Goal: Information Seeking & Learning: Learn about a topic

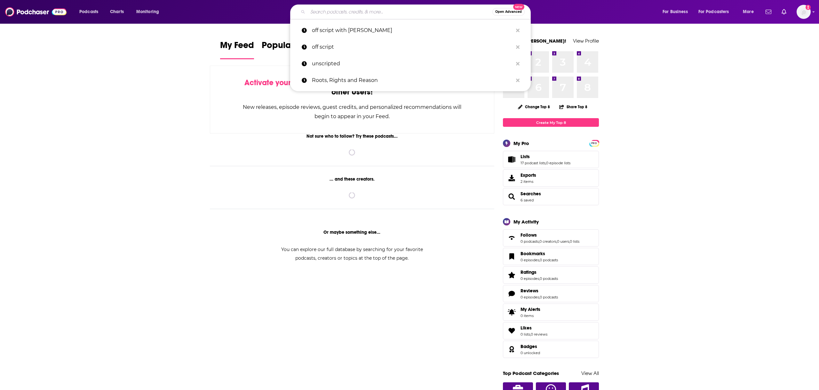
click at [355, 7] on input "Search podcasts, credits, & more..." at bounding box center [400, 12] width 185 height 10
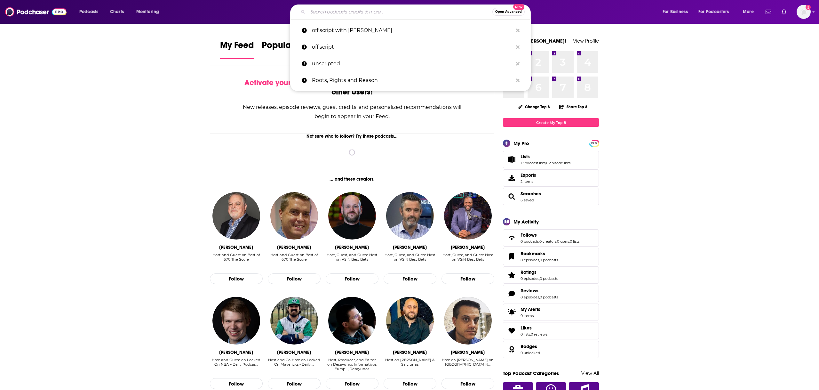
click at [355, 7] on input "Search podcasts, credits, & more..." at bounding box center [400, 12] width 185 height 10
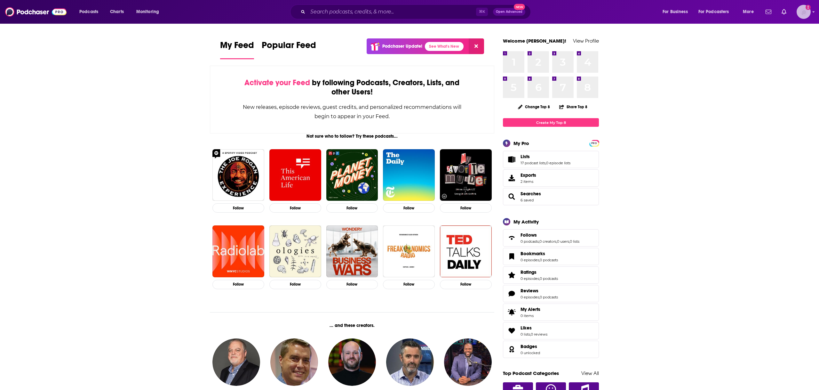
click at [805, 13] on img "Logged in as EllaRoseMurphy" at bounding box center [804, 12] width 14 height 14
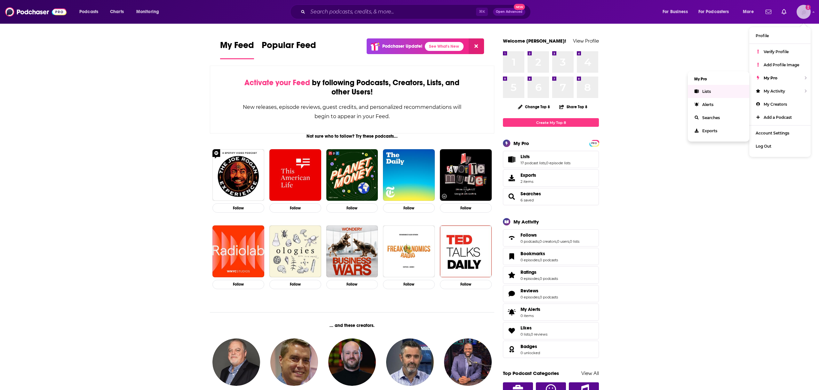
click at [717, 88] on link "Lists" at bounding box center [718, 91] width 61 height 13
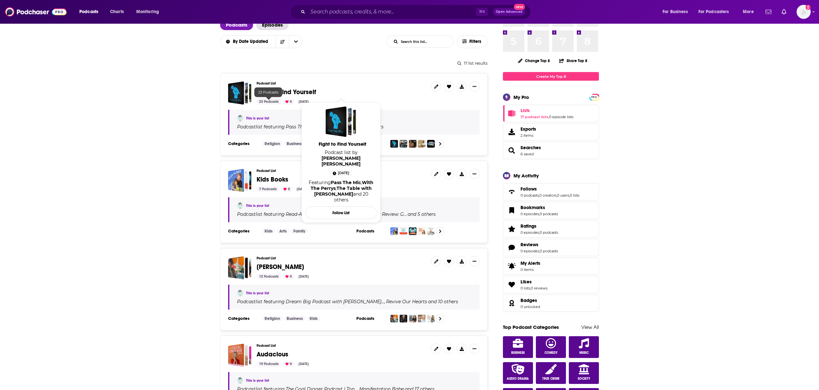
scroll to position [48, 0]
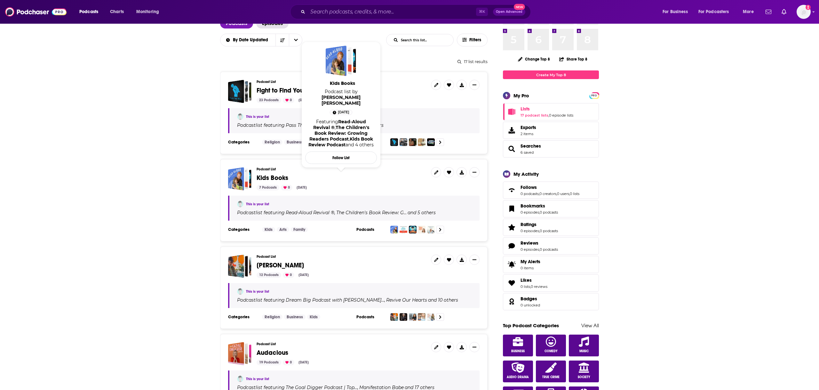
click at [278, 178] on span "Kids Books" at bounding box center [273, 178] width 32 height 8
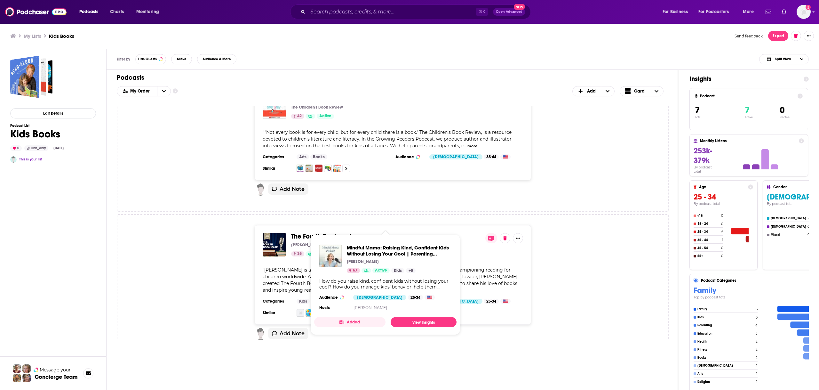
scroll to position [122, 0]
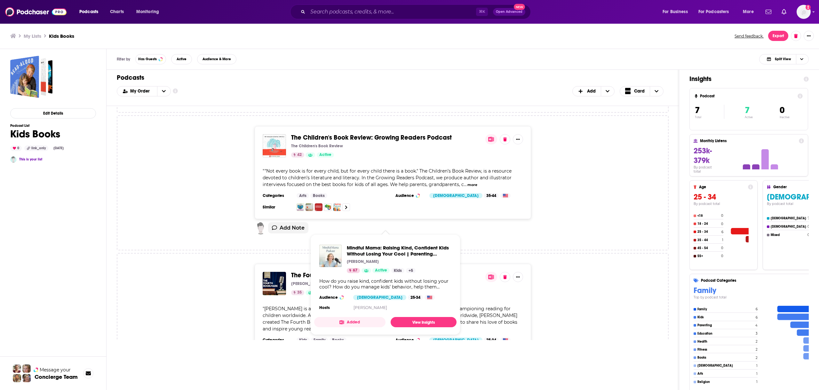
click at [590, 200] on div "The Children's Book Review: Growing Readers Podcast The Children's Book Review …" at bounding box center [393, 172] width 541 height 93
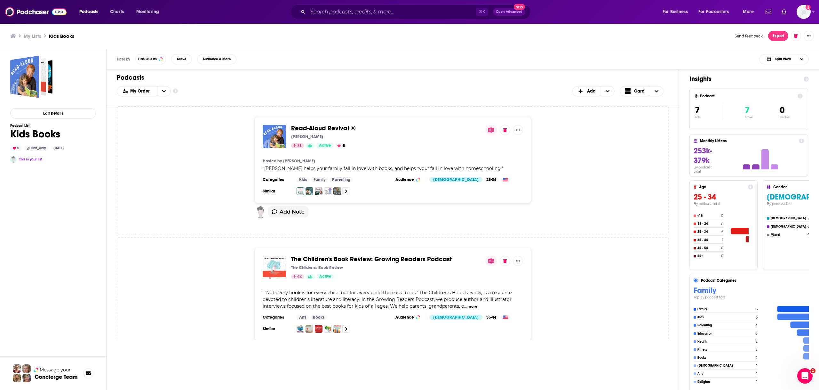
scroll to position [0, 0]
click at [348, 15] on input "Search podcasts, credits, & more..." at bounding box center [392, 12] width 168 height 10
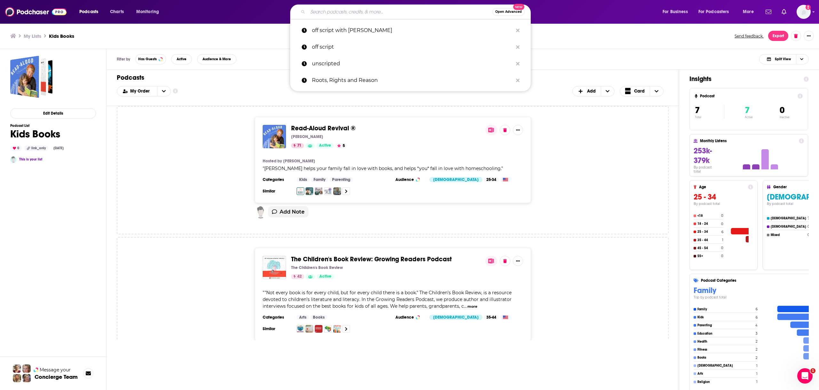
paste input "Reading with Your Kids"
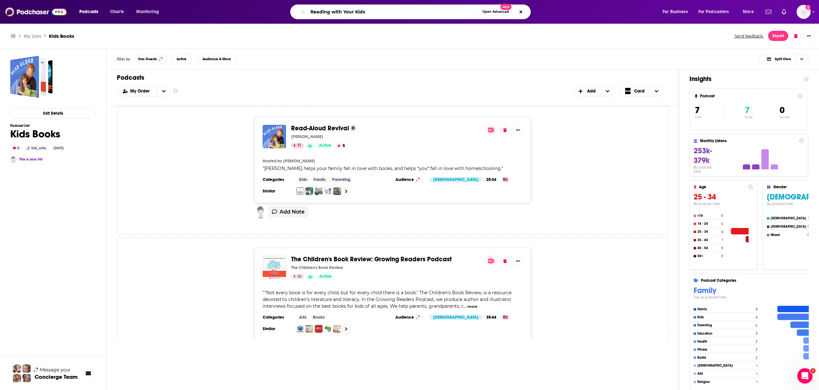
type input "Reading with Your Kids"
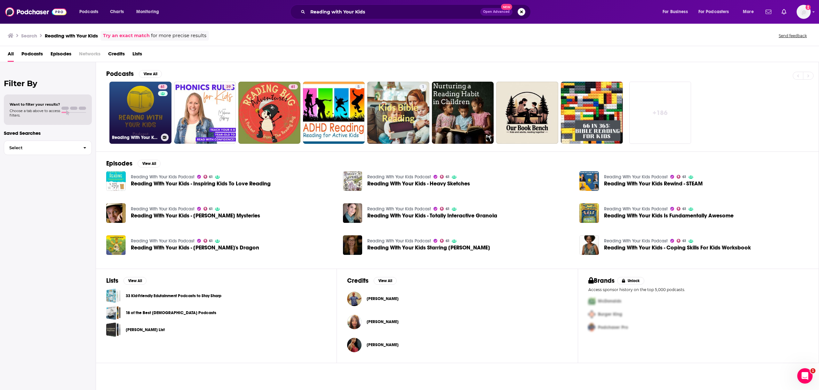
click at [150, 106] on link "61 Reading With Your Kids Podcast" at bounding box center [140, 113] width 62 height 62
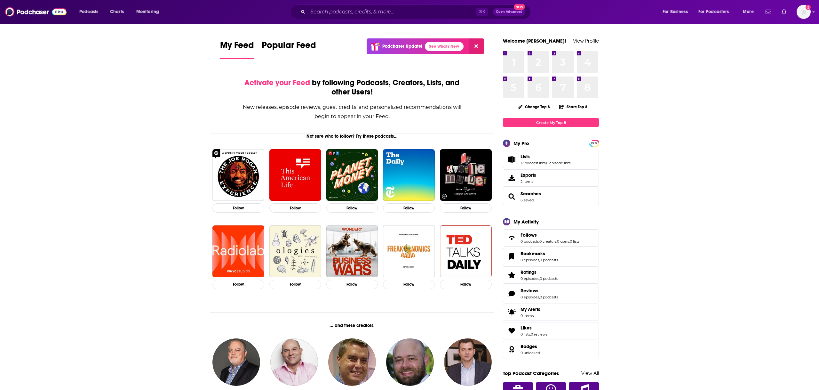
click at [794, 11] on div "Email not verified" at bounding box center [787, 12] width 48 height 14
click at [96, 8] on span "Podcasts" at bounding box center [88, 11] width 19 height 9
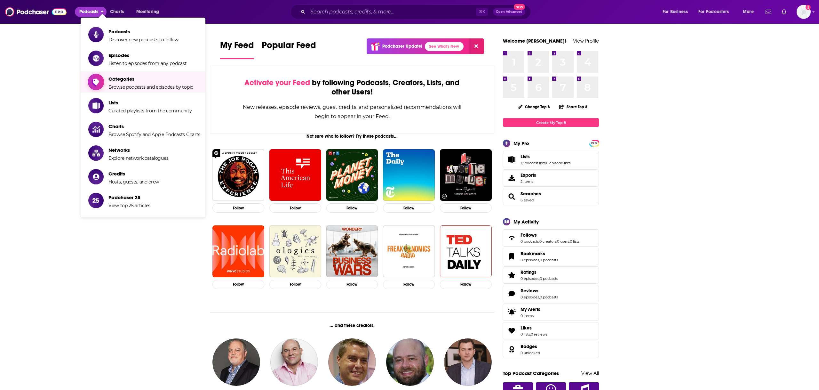
click at [131, 76] on span "Categories" at bounding box center [151, 79] width 85 height 6
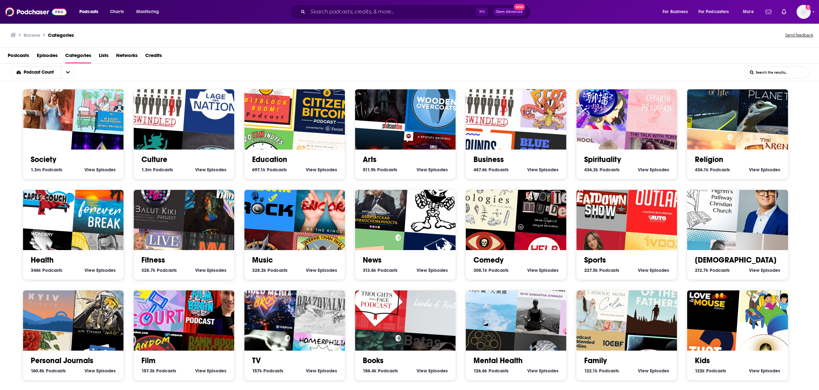
click at [769, 74] on input "List Search Input" at bounding box center [777, 73] width 64 height 12
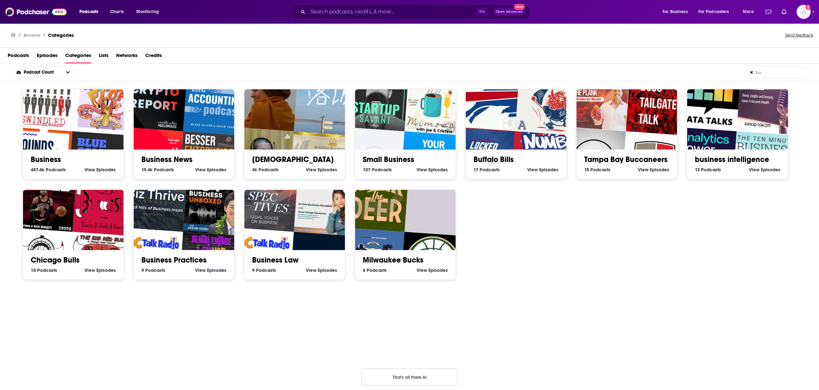
type input "bu"
click at [57, 119] on img "Swindled" at bounding box center [44, 99] width 64 height 64
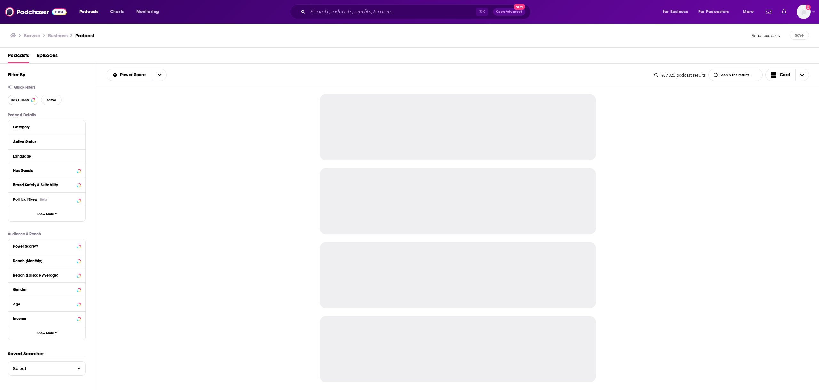
click at [23, 98] on span "Has Guests" at bounding box center [20, 100] width 19 height 4
click at [51, 98] on span "Active" at bounding box center [51, 100] width 10 height 4
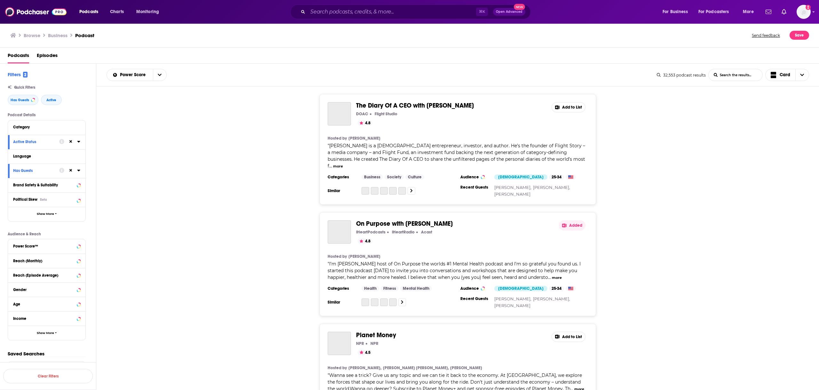
click at [56, 133] on div "Category" at bounding box center [46, 127] width 77 height 14
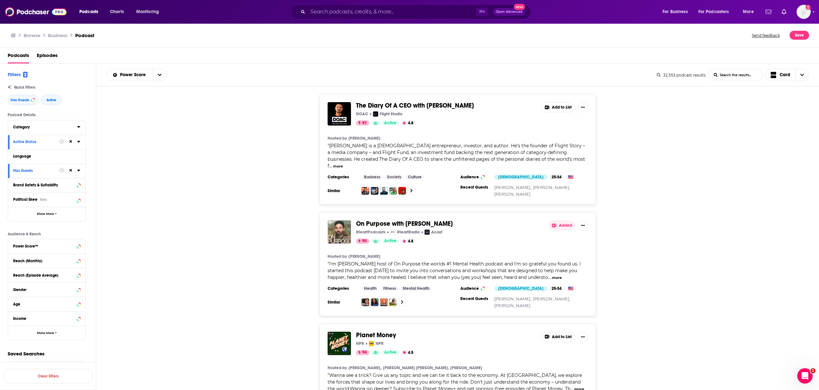
click at [64, 126] on div "Category" at bounding box center [43, 127] width 60 height 4
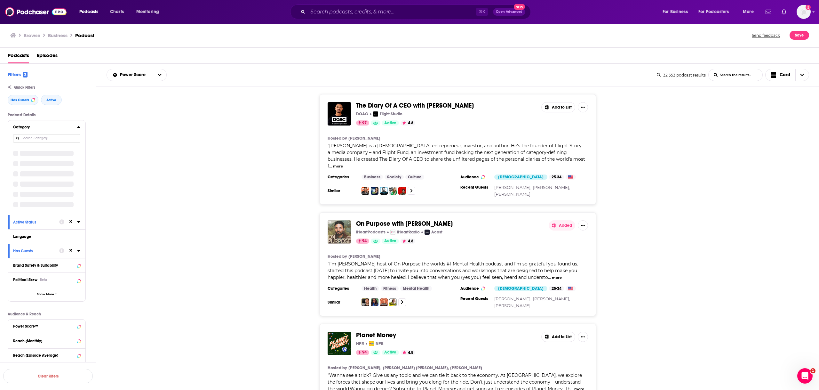
click at [64, 126] on div "Category" at bounding box center [43, 127] width 60 height 4
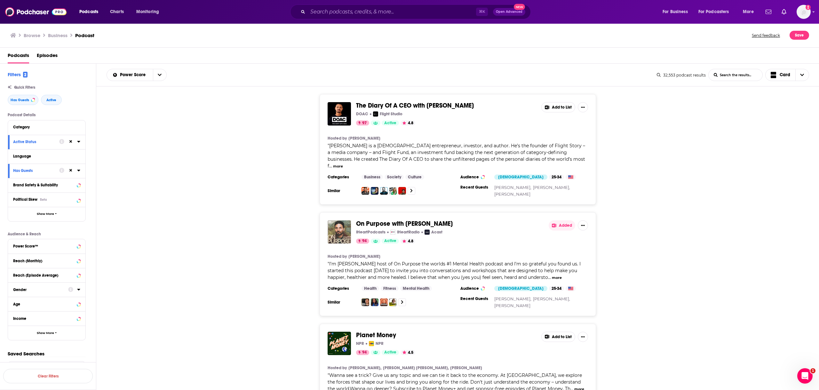
click at [40, 287] on button "Gender" at bounding box center [40, 289] width 55 height 8
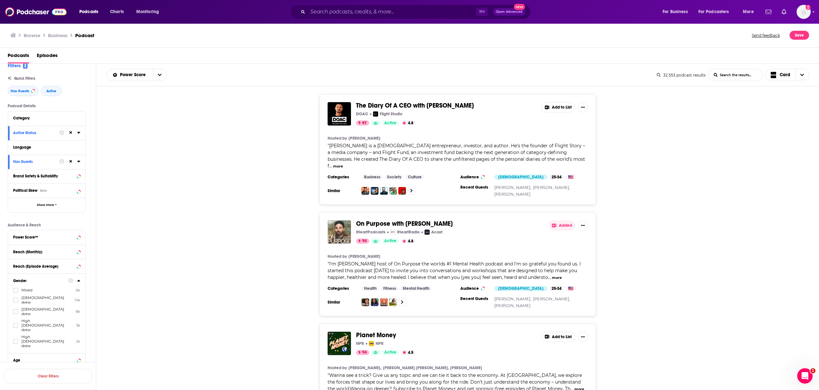
scroll to position [17, 0]
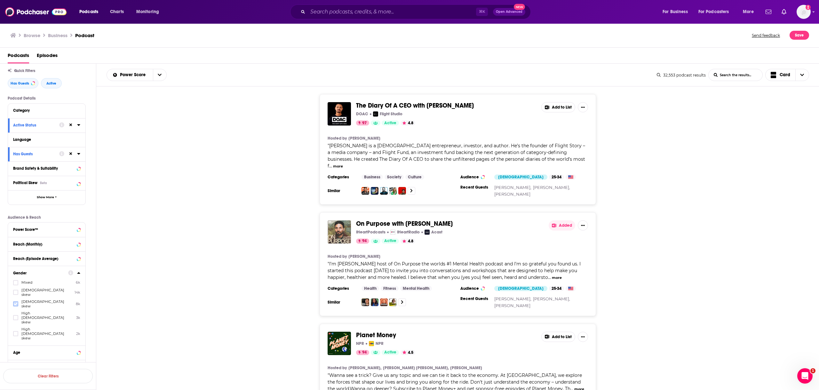
click at [16, 302] on icon at bounding box center [16, 304] width 4 height 4
click at [18, 331] on label at bounding box center [15, 333] width 5 height 5
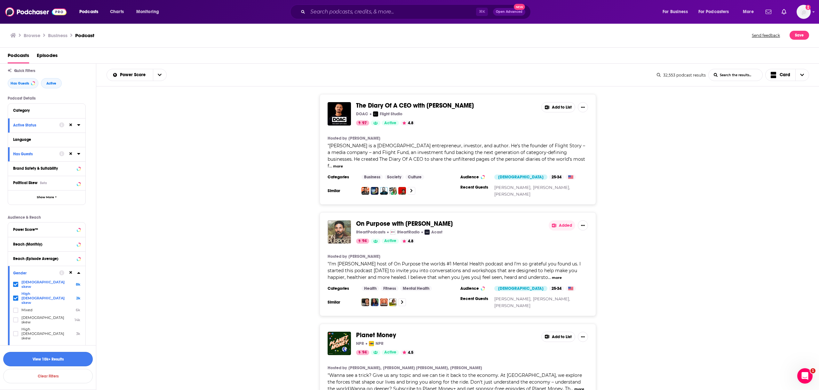
click at [54, 359] on button "View 10k+ Results" at bounding box center [48, 359] width 90 height 14
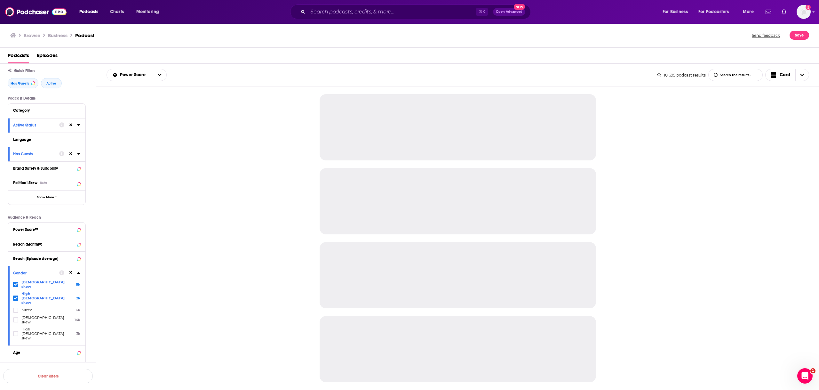
scroll to position [15, 0]
click at [45, 232] on div "Power Score™" at bounding box center [38, 231] width 51 height 4
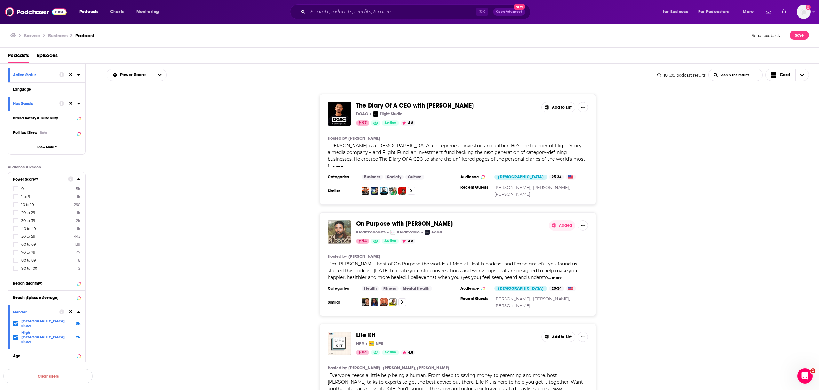
scroll to position [68, 0]
click at [18, 267] on label at bounding box center [15, 267] width 5 height 5
click at [17, 266] on icon at bounding box center [16, 267] width 4 height 4
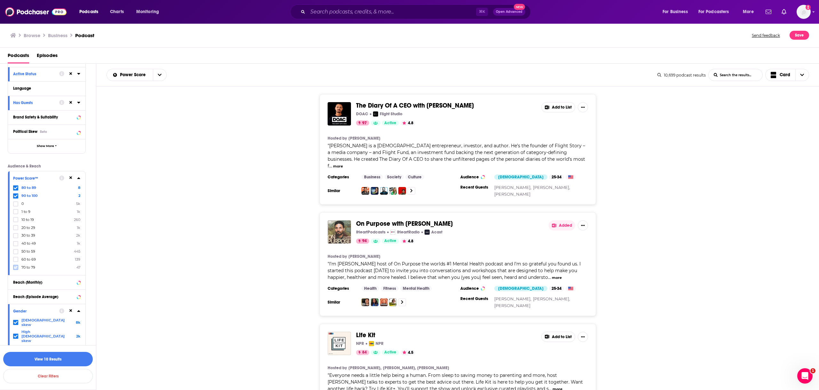
click at [17, 267] on icon at bounding box center [16, 267] width 4 height 3
click at [54, 357] on button "View 57 Results" at bounding box center [48, 359] width 90 height 14
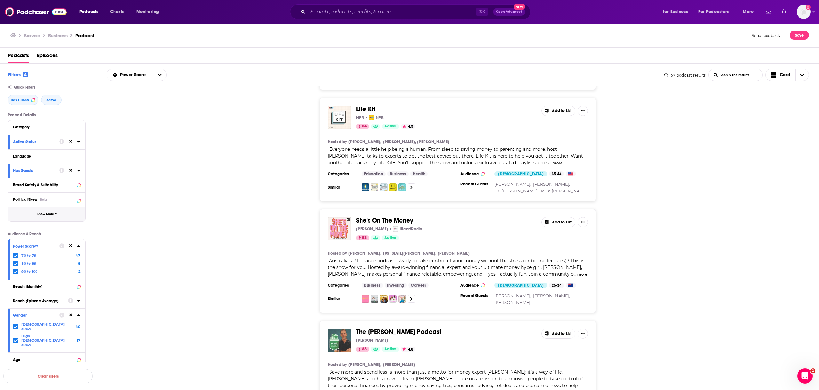
click at [47, 213] on span "Show More" at bounding box center [45, 214] width 17 height 4
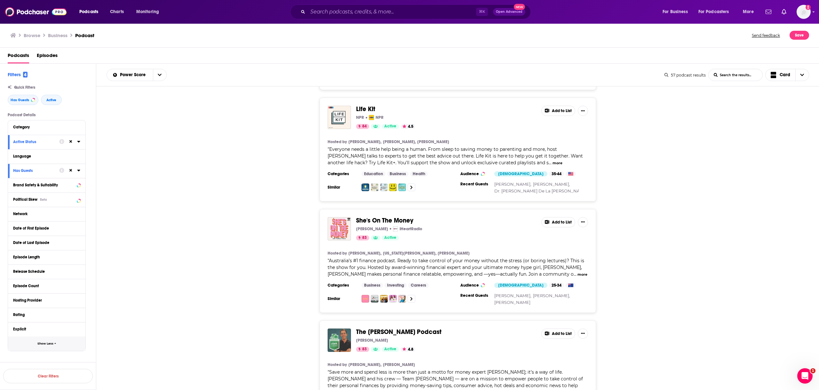
click at [56, 348] on button "Show Less" at bounding box center [46, 343] width 77 height 14
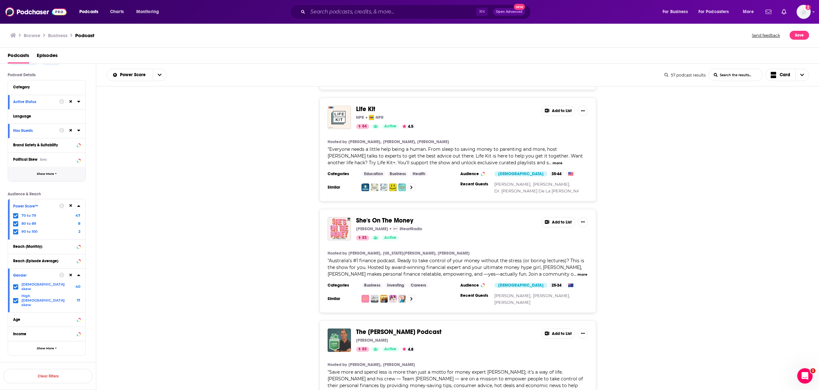
scroll to position [41, 0]
click at [41, 345] on span "Show More" at bounding box center [45, 347] width 17 height 4
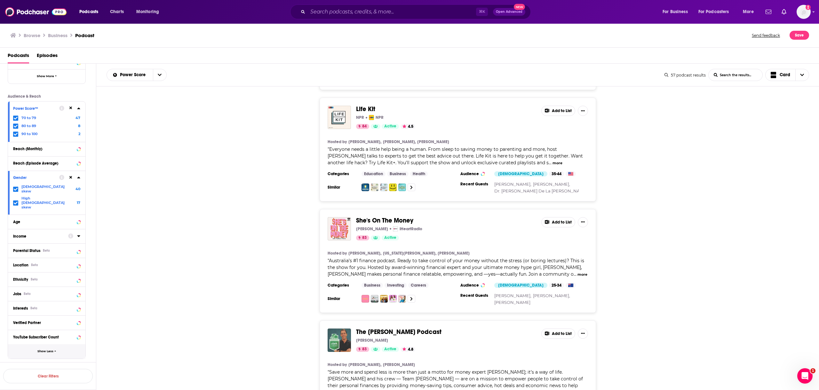
scroll to position [142, 0]
click at [42, 258] on div "Location Beta" at bounding box center [38, 260] width 51 height 4
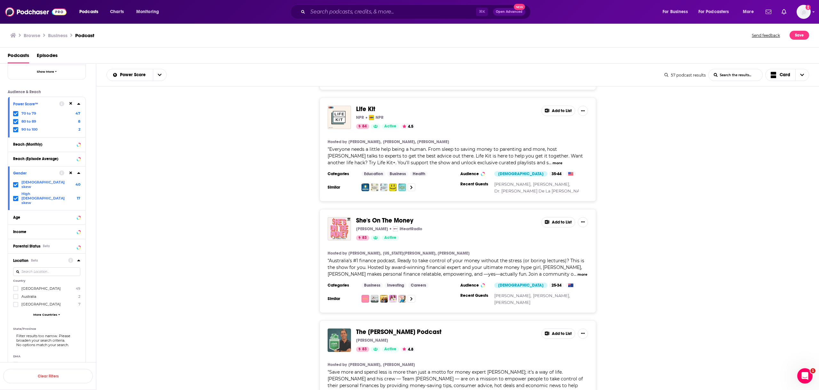
click at [37, 286] on span "[GEOGRAPHIC_DATA]" at bounding box center [40, 288] width 39 height 4
click at [16, 290] on input "multiSelectOption-unitedstates-0" at bounding box center [16, 290] width 0 height 0
click at [80, 358] on button "View 49 Results" at bounding box center [48, 359] width 90 height 14
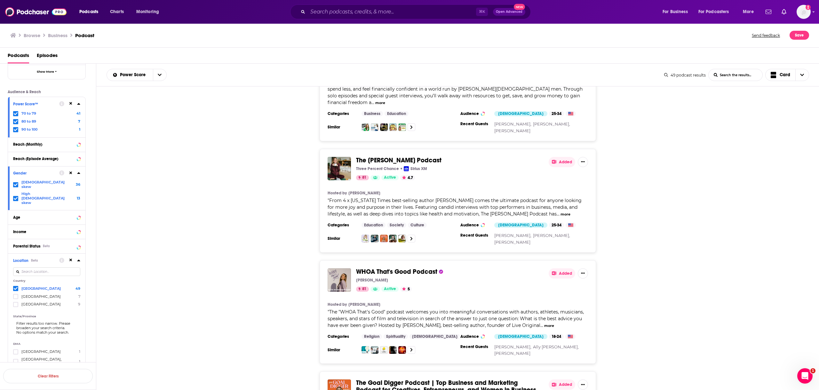
scroll to position [205, 0]
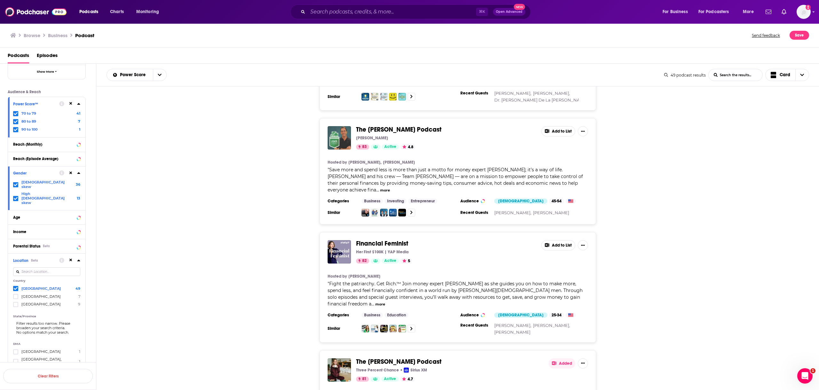
click at [250, 207] on div "The Clark Howard Podcast Clark Howard 83 Active 4.8 Add to List Hosted by Clark…" at bounding box center [457, 171] width 723 height 106
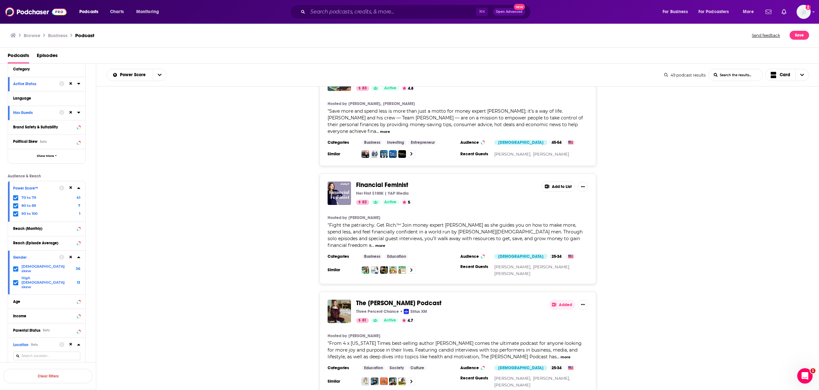
scroll to position [0, 0]
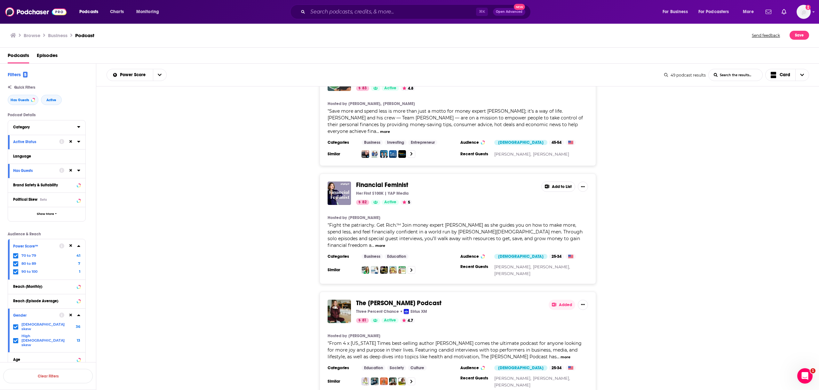
click at [42, 129] on div "Category" at bounding box center [43, 127] width 60 height 4
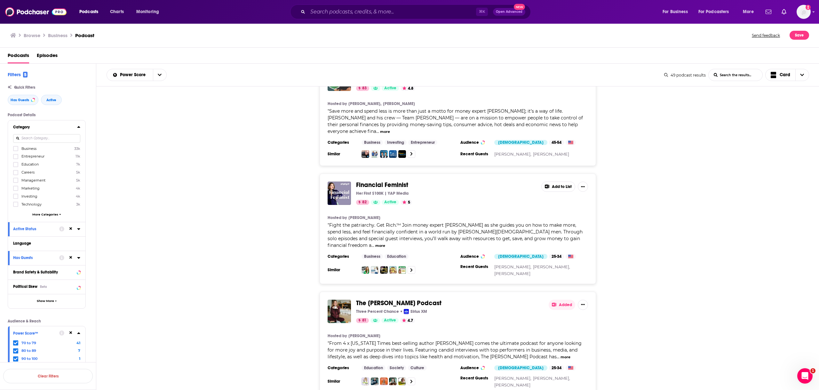
click at [45, 139] on input at bounding box center [46, 138] width 67 height 9
click at [39, 156] on span "Entrepreneur" at bounding box center [32, 156] width 23 height 4
click at [16, 158] on input "multiSelectOption-entrepreneur-1" at bounding box center [16, 158] width 0 height 0
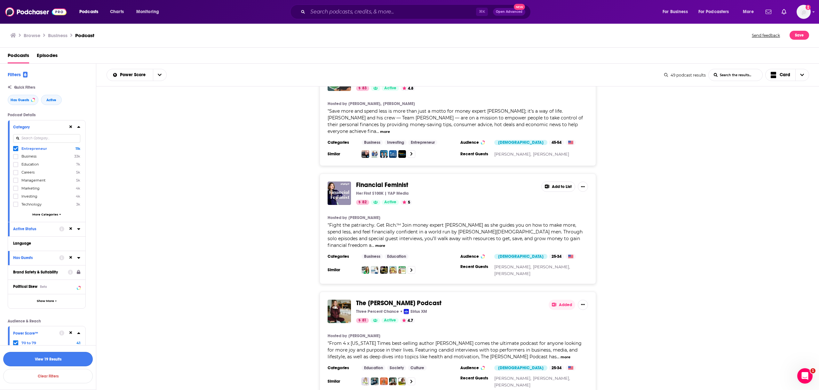
click at [55, 357] on button "View 19 Results" at bounding box center [48, 359] width 90 height 14
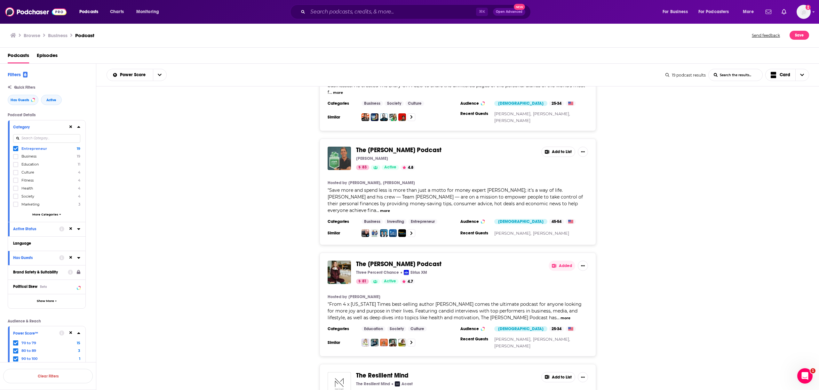
scroll to position [80, 0]
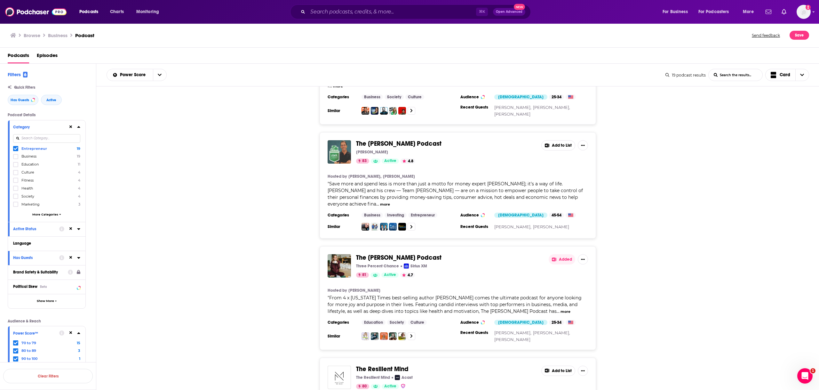
click at [568, 254] on button "Added" at bounding box center [562, 259] width 27 height 10
click at [562, 244] on div "Add Podcast to List The Rachel Hollis Podcast 81 The Rachel Hollis Podcast Figh…" at bounding box center [409, 195] width 819 height 390
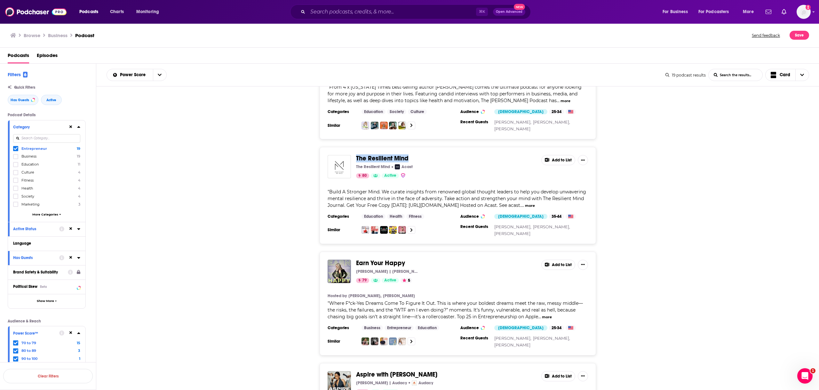
scroll to position [343, 0]
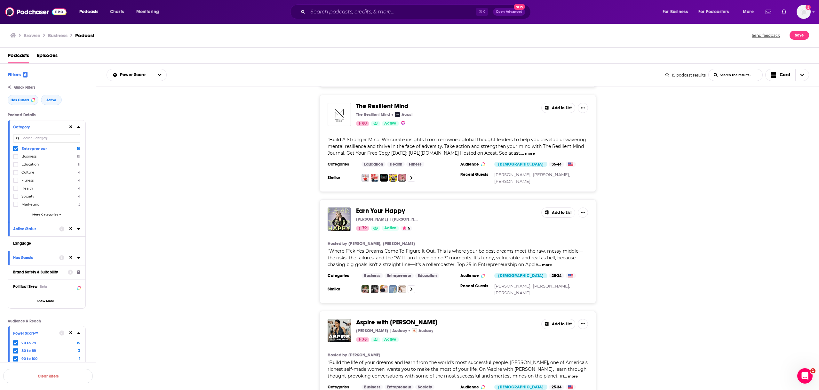
click at [270, 201] on div "Earn Your Happy Lori Harder | YAP Media 79 Active 5 Add to List Hosted by Lori …" at bounding box center [457, 251] width 723 height 104
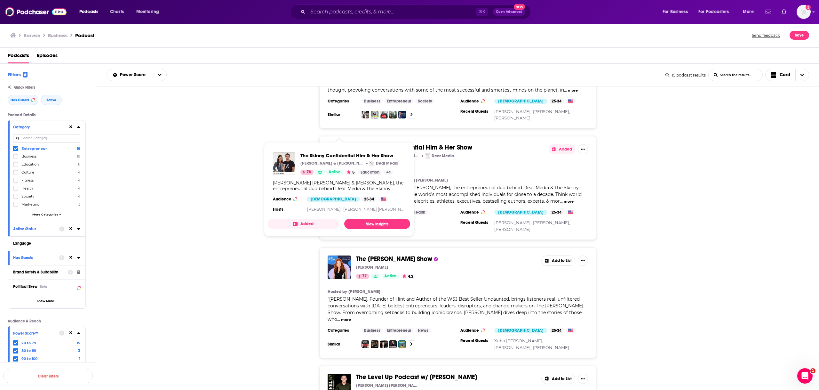
scroll to position [726, 0]
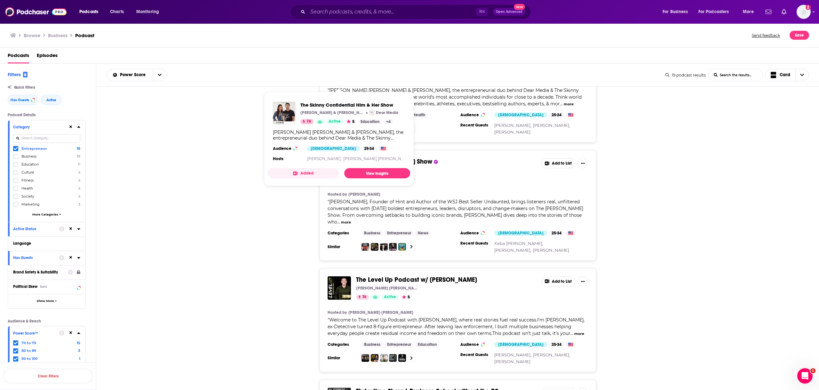
click at [180, 198] on div "The Kara Goldin Show Kara Goldin 77 Active 4.2 Add to List Hosted by Kara Goldi…" at bounding box center [457, 205] width 723 height 110
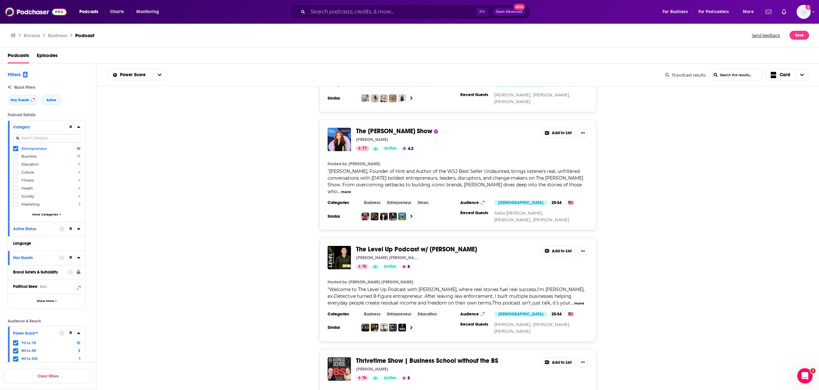
scroll to position [762, 0]
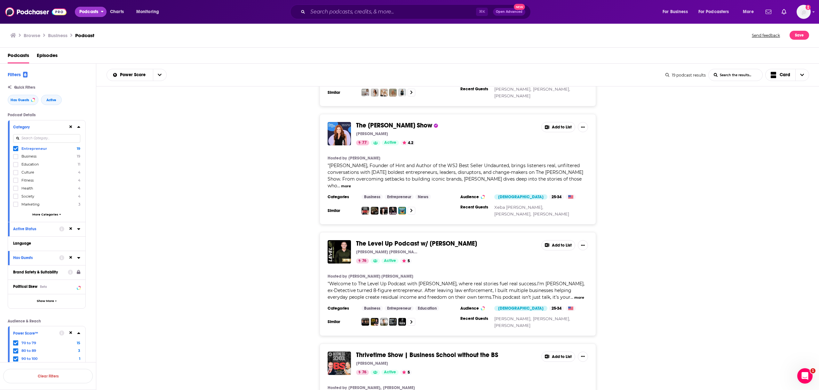
click at [87, 15] on span "Podcasts" at bounding box center [88, 11] width 19 height 9
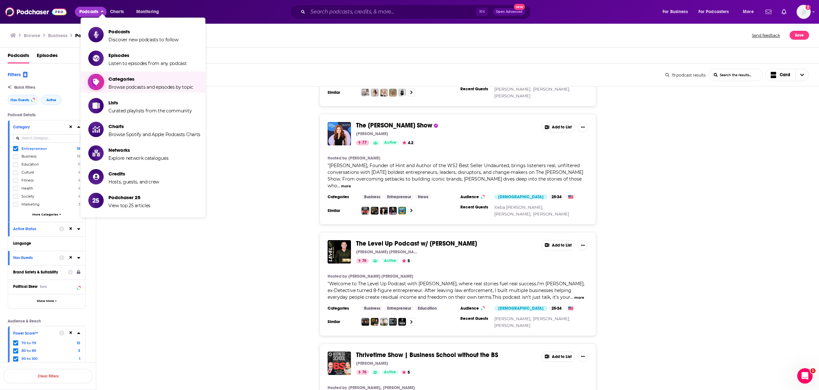
click at [131, 82] on span "Categories" at bounding box center [151, 79] width 85 height 6
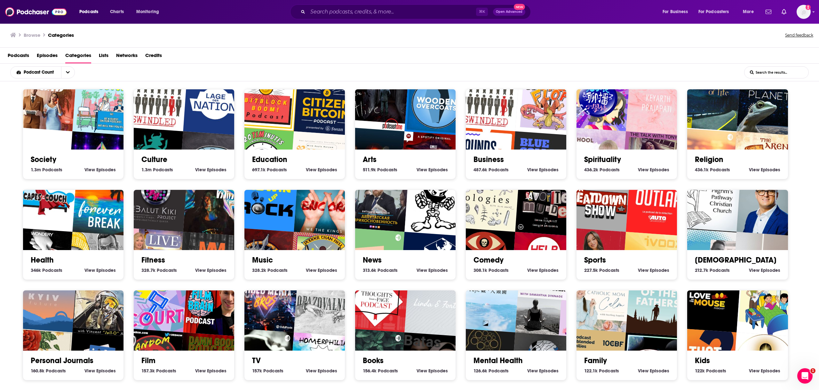
click at [769, 75] on input "List Search Input" at bounding box center [777, 73] width 64 height 12
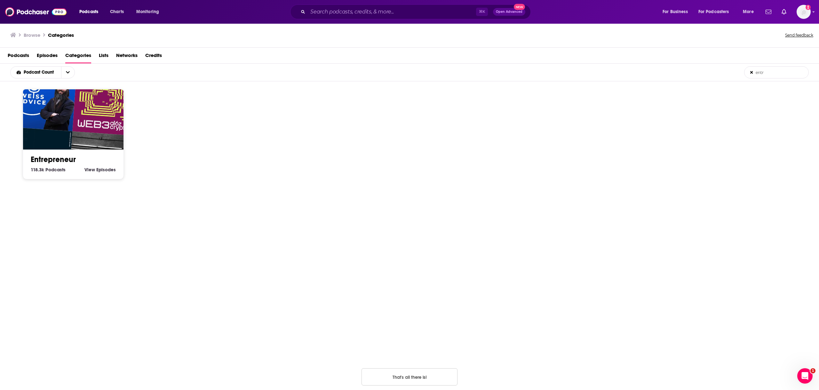
type input "entr"
click at [86, 142] on img "Marketing Ethics" at bounding box center [100, 163] width 64 height 64
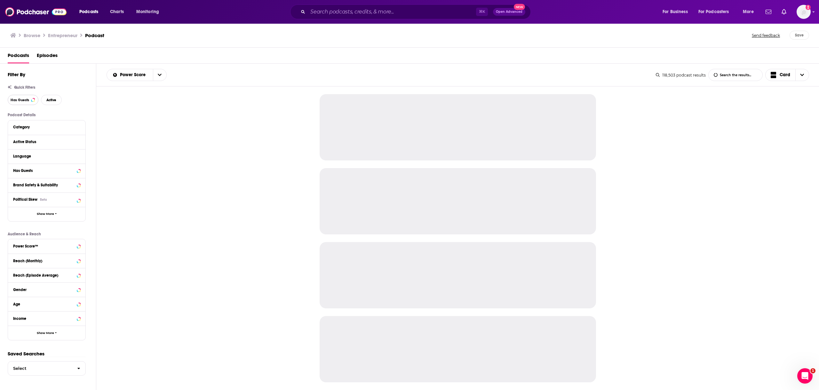
drag, startPoint x: 16, startPoint y: 100, endPoint x: 30, endPoint y: 99, distance: 13.8
click at [16, 100] on span "Has Guests" at bounding box center [20, 100] width 19 height 4
click at [57, 99] on button "Active" at bounding box center [51, 100] width 21 height 10
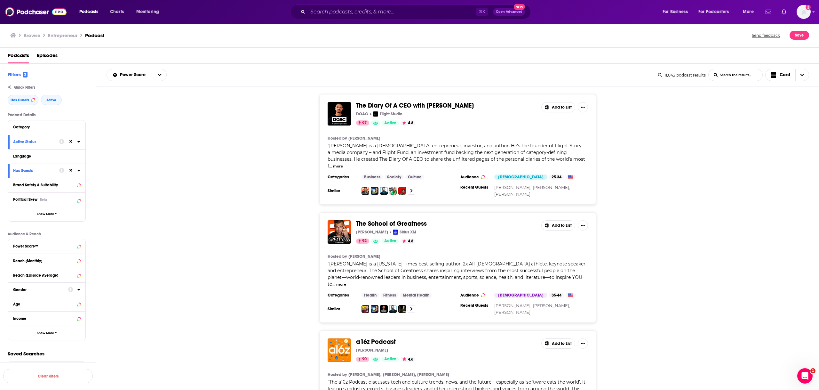
click at [57, 291] on button "Gender" at bounding box center [40, 289] width 55 height 8
click at [19, 318] on div at bounding box center [16, 320] width 6 height 5
click at [16, 322] on input "multiSelectOption-moderatefemale-2" at bounding box center [16, 322] width 0 height 0
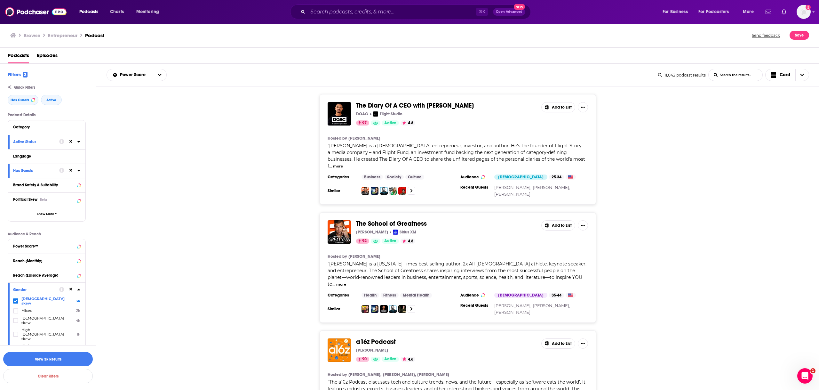
click at [12, 321] on div "Gender Female skew 3k Mixed 2k Male skew 4k High female skew 1k High male skew …" at bounding box center [46, 322] width 77 height 80
click at [16, 332] on icon at bounding box center [16, 334] width 4 height 4
click at [39, 245] on div "Power Score™" at bounding box center [38, 246] width 51 height 4
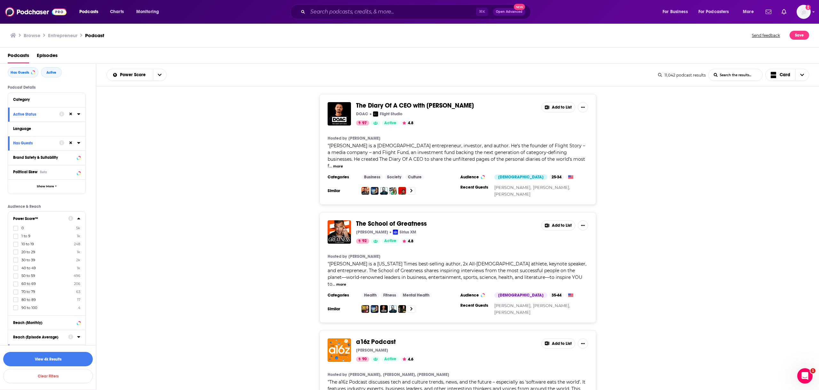
scroll to position [58, 0]
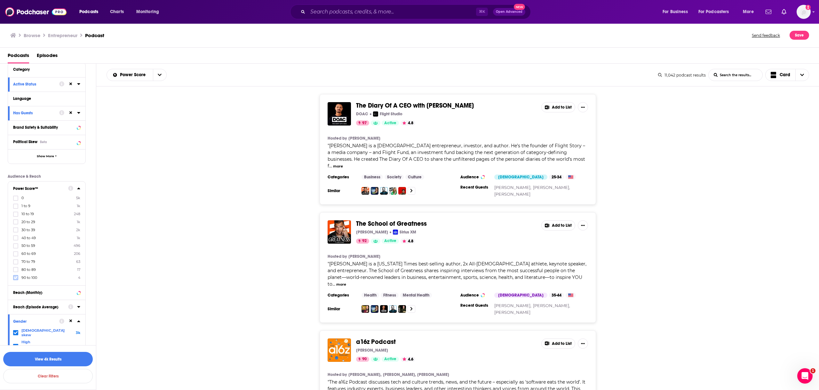
click at [14, 278] on icon at bounding box center [16, 277] width 4 height 3
click at [16, 276] on icon at bounding box center [16, 278] width 4 height 4
click at [15, 277] on icon at bounding box center [16, 278] width 4 height 4
click at [79, 188] on icon at bounding box center [78, 188] width 3 height 5
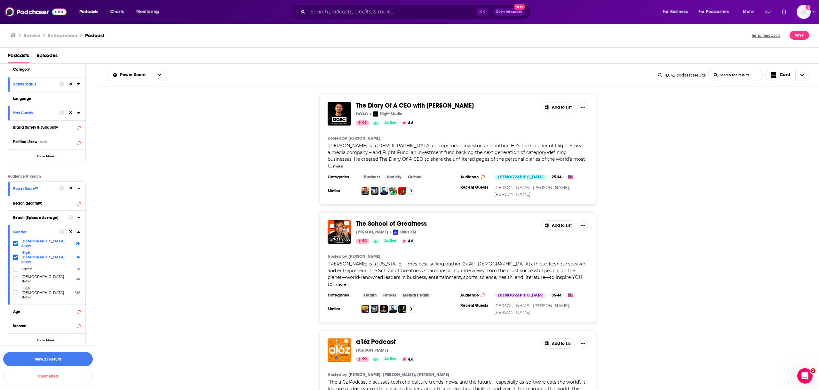
scroll to position [39, 0]
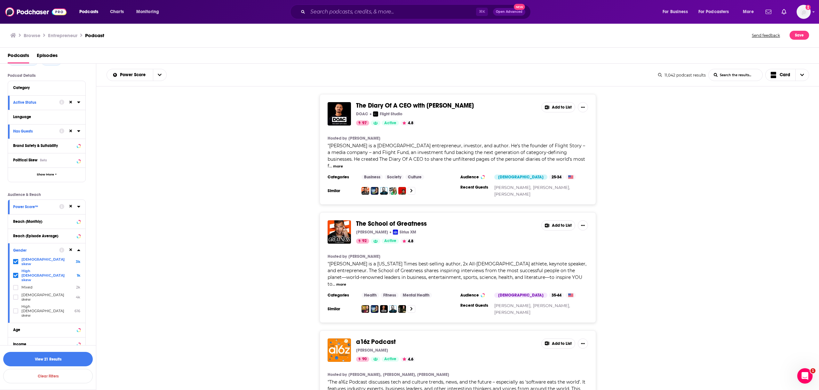
click at [34, 351] on button "Show More" at bounding box center [46, 358] width 77 height 14
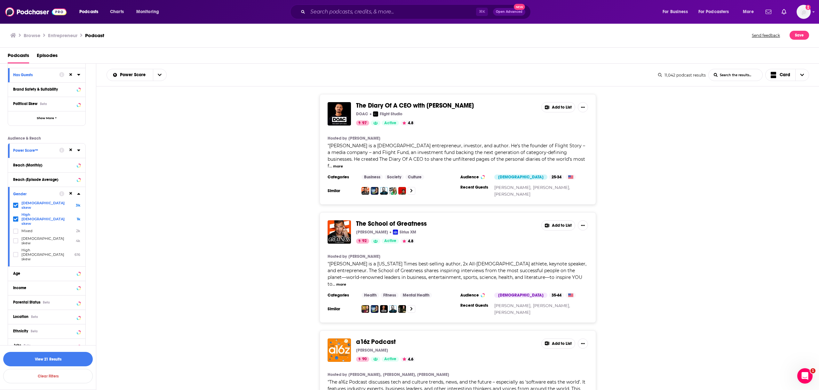
scroll to position [126, 0]
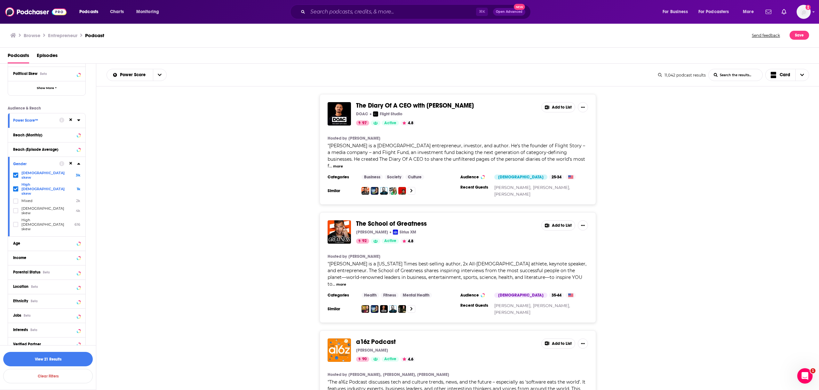
click at [51, 282] on button "Location Beta" at bounding box center [46, 286] width 67 height 8
click at [11, 292] on div "Location Beta Country United States 10k Argentina 2 Australia 280 More Countrie…" at bounding box center [46, 370] width 77 height 183
click at [14, 313] on icon at bounding box center [16, 315] width 4 height 4
click at [78, 361] on button "View 19 Results" at bounding box center [48, 359] width 90 height 14
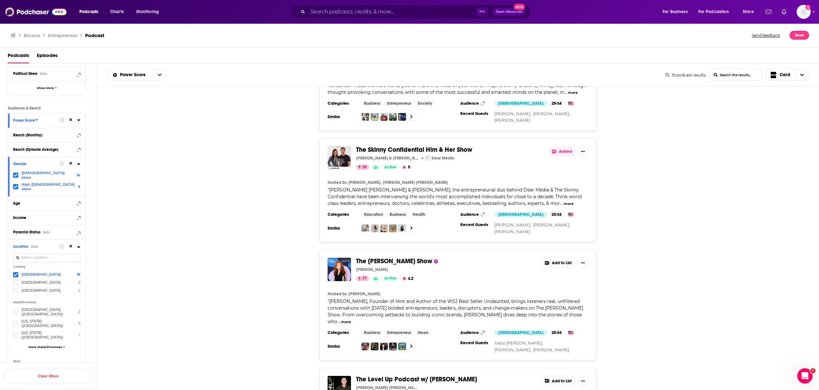
scroll to position [653, 0]
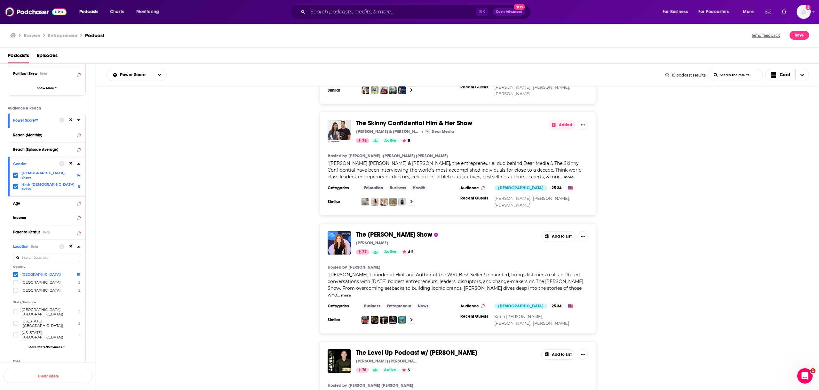
click at [292, 112] on div "The Skinny Confidential Him & Her Show Lauryn Bosstick & Michael Bosstick / Dea…" at bounding box center [457, 164] width 723 height 104
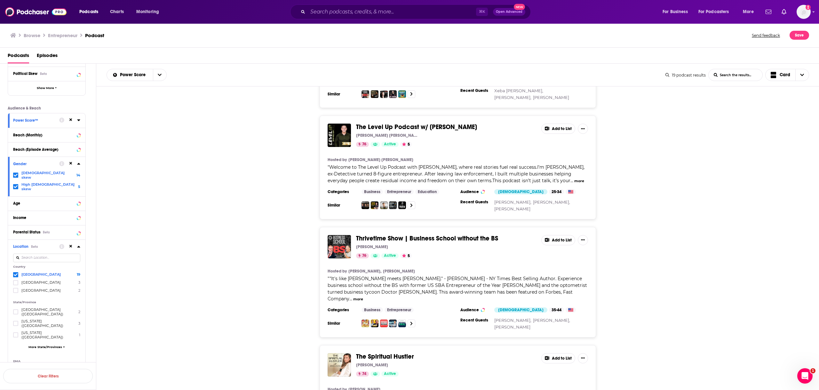
scroll to position [878, 0]
click at [277, 153] on div "The Level Up Podcast w/ Paul Alex Paul Alex Espinoza 76 Active 5 Add to List Ho…" at bounding box center [457, 168] width 723 height 104
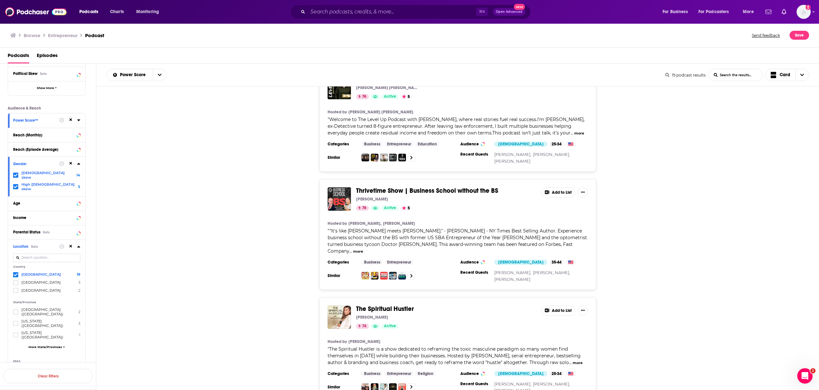
scroll to position [927, 0]
click at [208, 179] on div "Thrivetime Show | Business School without the BS Clay Clark 76 Active 5 Add to …" at bounding box center [457, 234] width 723 height 110
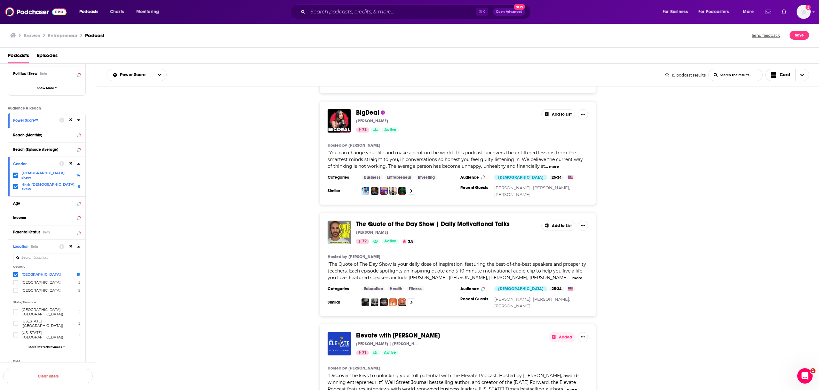
scroll to position [1469, 0]
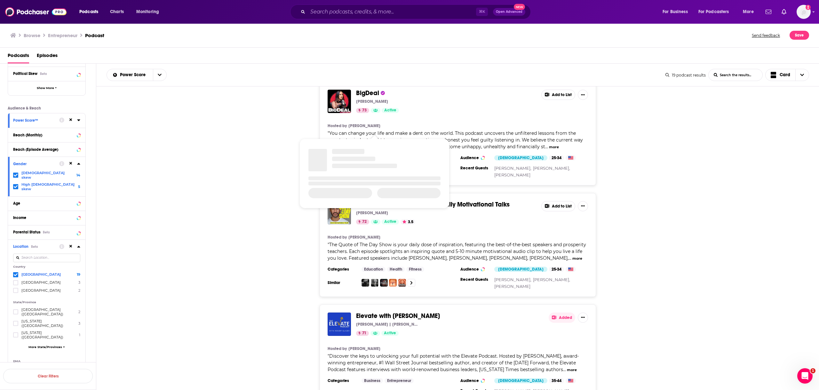
click at [177, 193] on div "The Quote of the Day Show | Daily Motivational Talks Sean Croxton 72 Active 3.5…" at bounding box center [457, 245] width 723 height 104
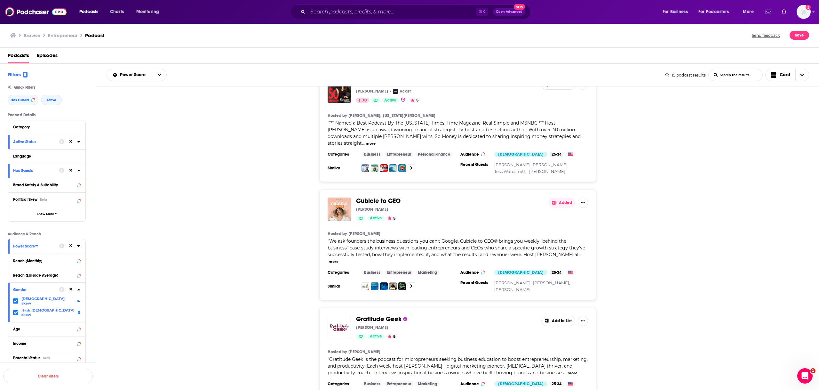
scroll to position [1, 0]
click at [40, 248] on button "Power Score™" at bounding box center [36, 244] width 46 height 8
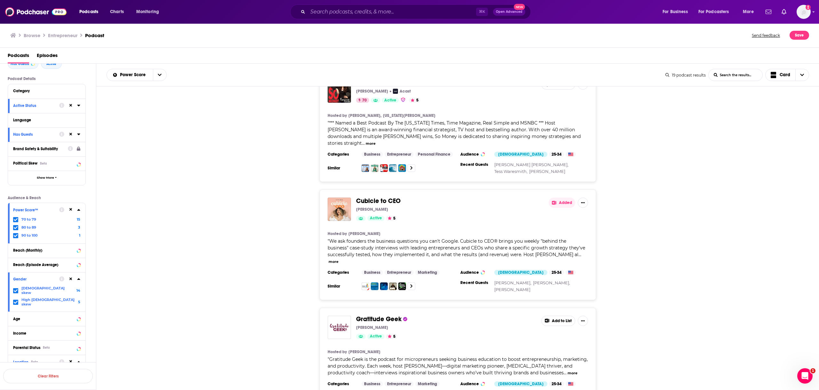
scroll to position [42, 0]
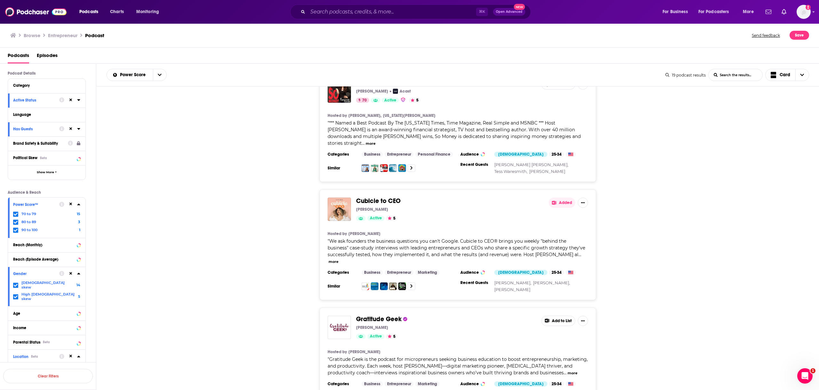
click at [71, 204] on icon at bounding box center [70, 204] width 3 height 3
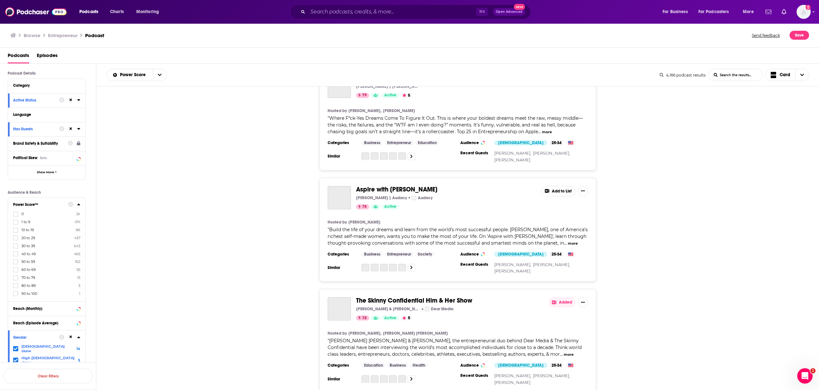
scroll to position [1977, 0]
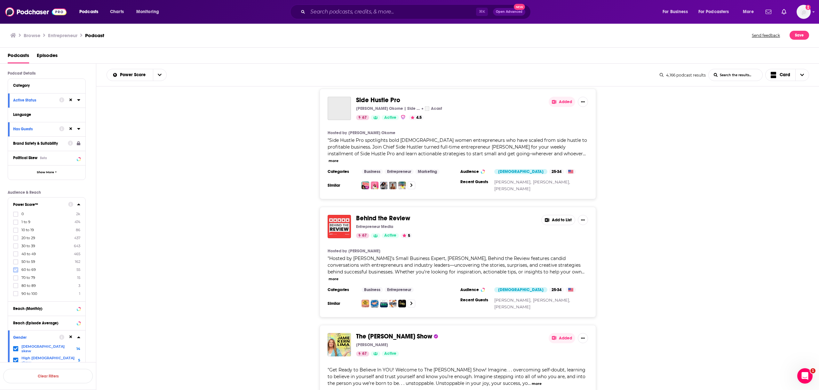
click at [14, 268] on icon at bounding box center [16, 270] width 4 height 4
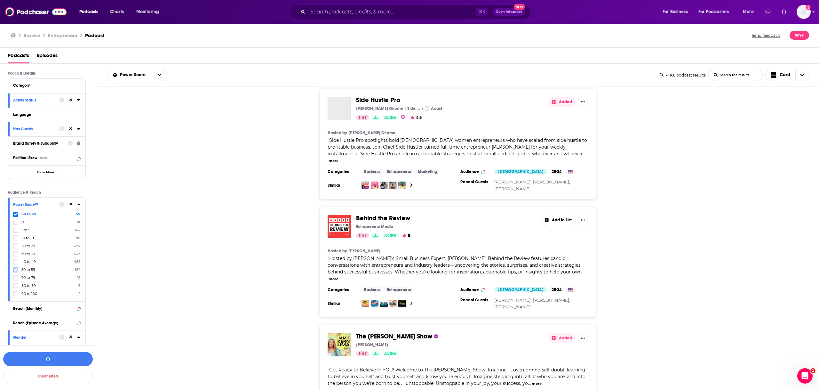
click at [14, 267] on label at bounding box center [15, 269] width 5 height 5
click at [73, 356] on button "View 217 Results" at bounding box center [48, 359] width 90 height 14
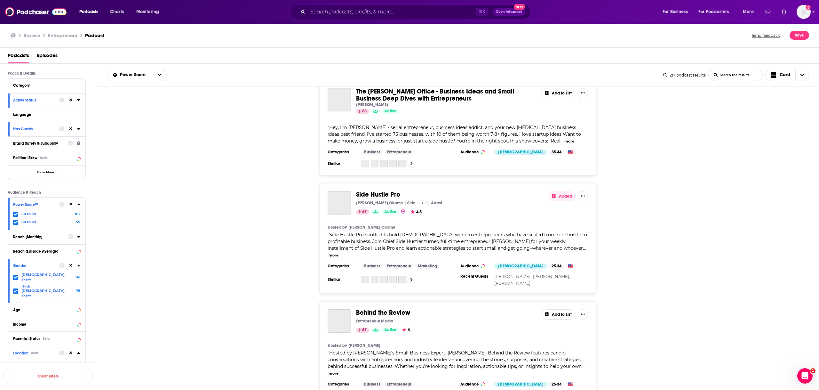
scroll to position [1959, 0]
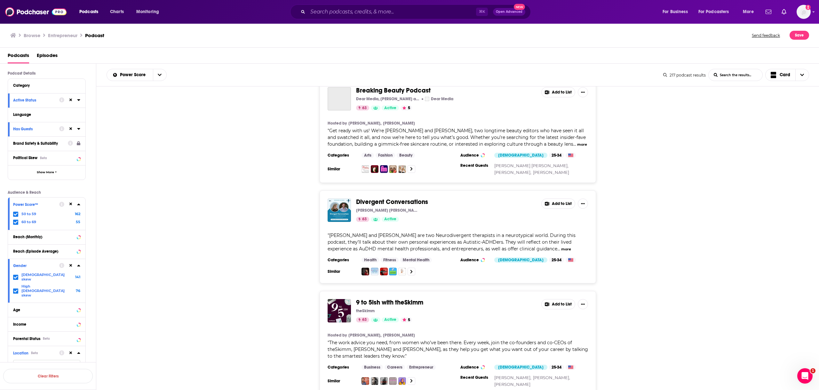
click at [14, 212] on icon at bounding box center [16, 214] width 4 height 4
click at [66, 356] on button "View 55 Results" at bounding box center [48, 359] width 90 height 14
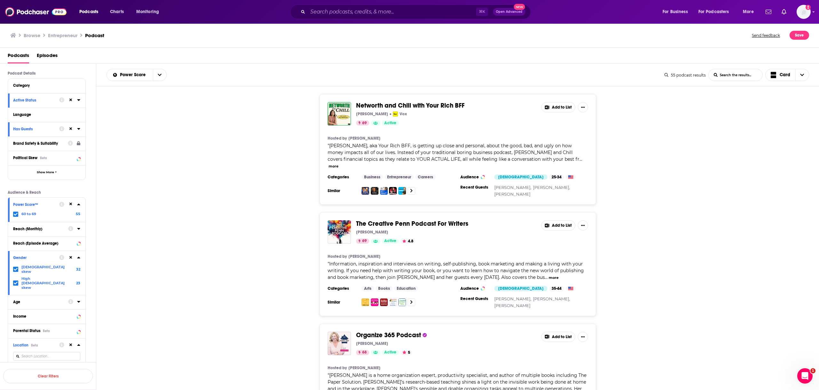
drag, startPoint x: 783, startPoint y: 203, endPoint x: 732, endPoint y: 207, distance: 51.4
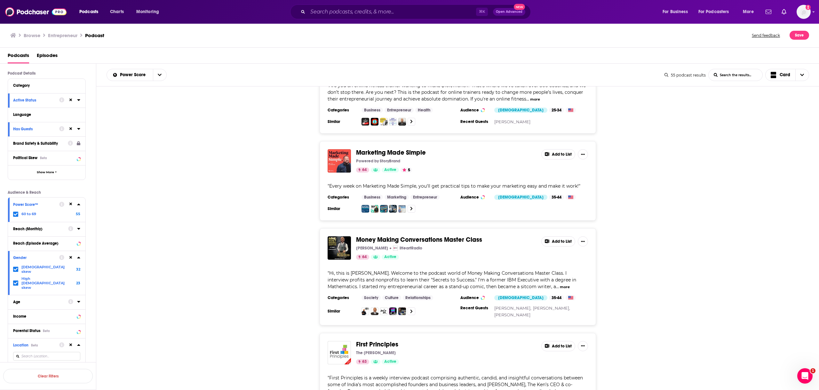
scroll to position [1730, 0]
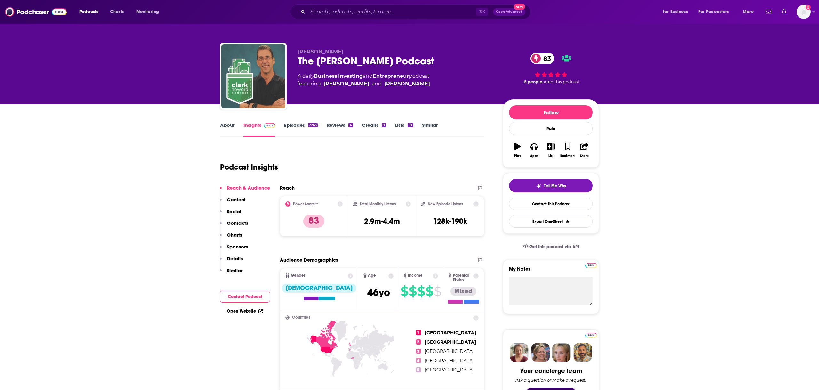
click at [220, 127] on link "About" at bounding box center [227, 129] width 14 height 15
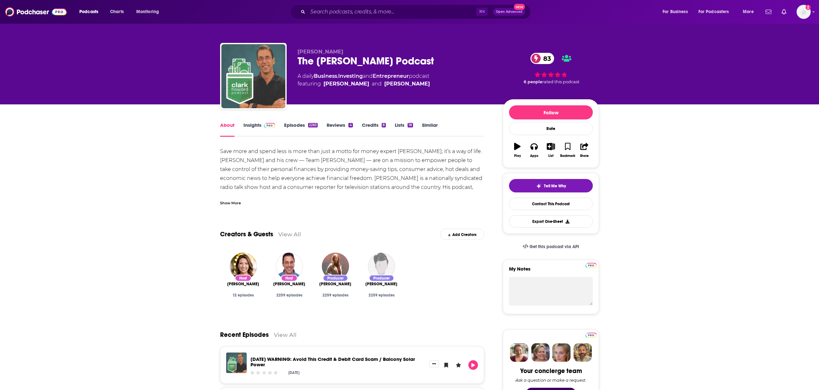
click at [241, 204] on div "Show More" at bounding box center [352, 200] width 264 height 11
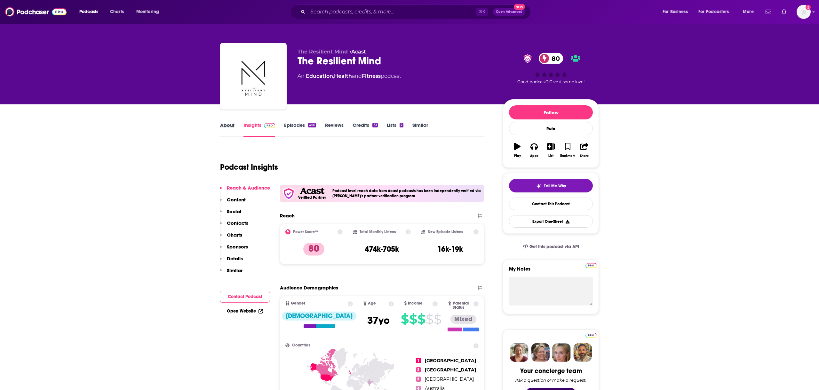
click at [235, 129] on div "About" at bounding box center [231, 129] width 23 height 15
click at [230, 125] on link "About" at bounding box center [227, 129] width 14 height 15
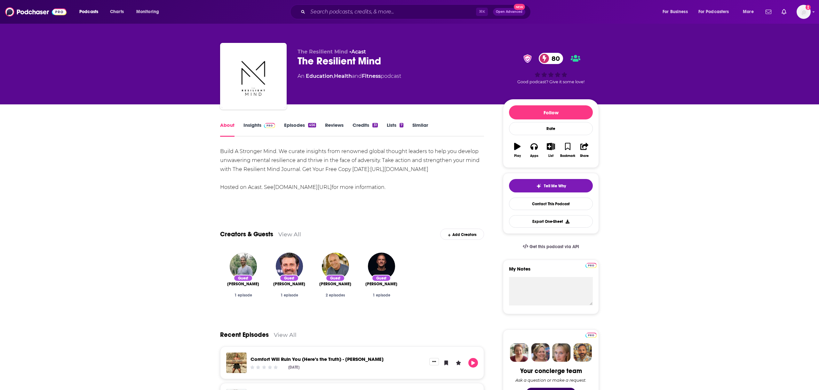
click at [222, 152] on div "Build A Stronger Mind. We curate insights from renowned global thought leaders …" at bounding box center [352, 169] width 264 height 45
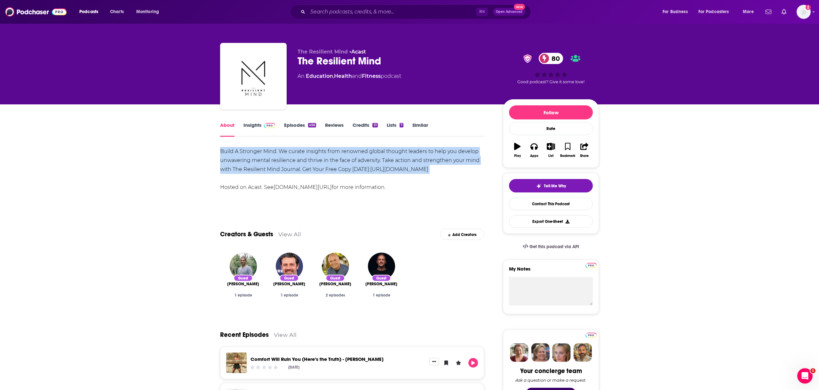
click at [222, 152] on div "Build A Stronger Mind. We curate insights from renowned global thought leaders …" at bounding box center [352, 169] width 264 height 45
click at [223, 151] on div "Build A Stronger Mind. We curate insights from renowned global thought leaders …" at bounding box center [352, 169] width 264 height 45
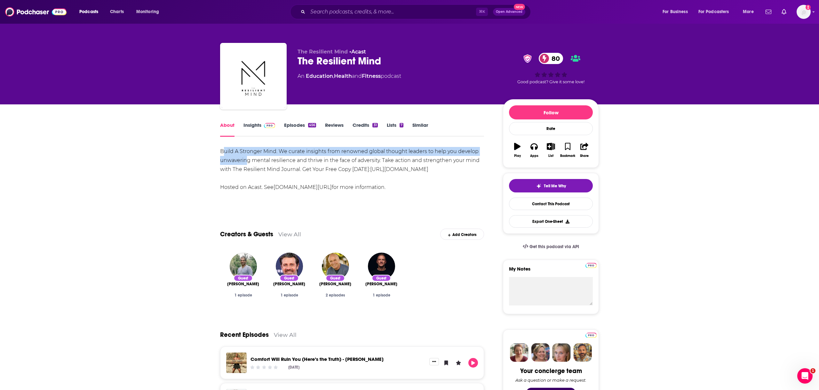
drag, startPoint x: 223, startPoint y: 151, endPoint x: 247, endPoint y: 158, distance: 25.2
click at [247, 158] on div "Build A Stronger Mind. We curate insights from renowned global thought leaders …" at bounding box center [352, 169] width 264 height 45
click at [247, 157] on div "Build A Stronger Mind. We curate insights from renowned global thought leaders …" at bounding box center [352, 169] width 264 height 45
drag, startPoint x: 220, startPoint y: 151, endPoint x: 244, endPoint y: 159, distance: 25.5
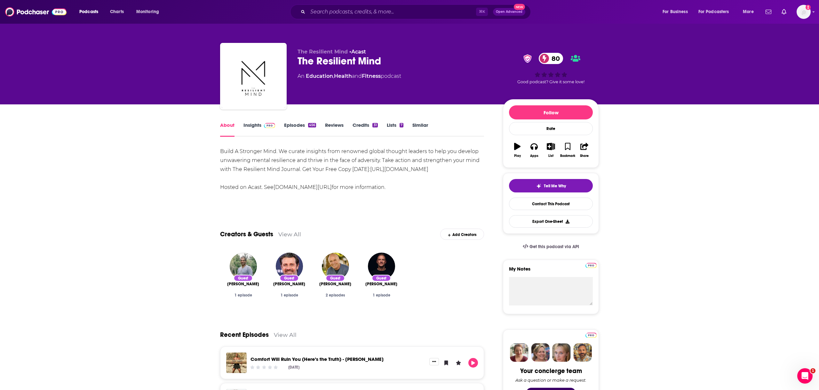
click at [243, 159] on div "Build A Stronger Mind. We curate insights from renowned global thought leaders …" at bounding box center [352, 169] width 264 height 45
click at [267, 128] on link "Insights" at bounding box center [260, 129] width 32 height 15
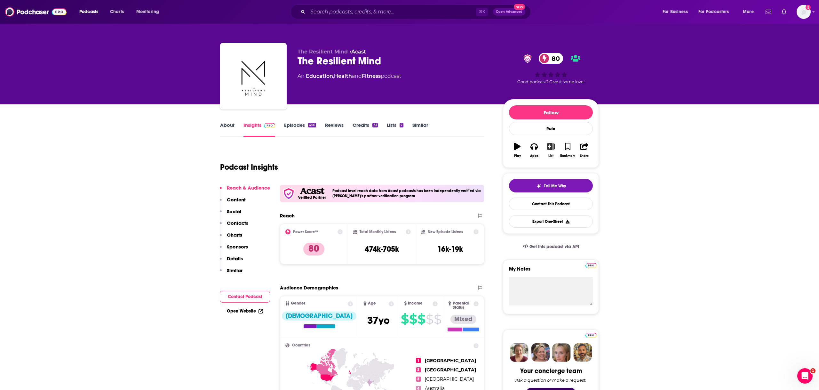
click at [554, 150] on icon "button" at bounding box center [551, 146] width 8 height 7
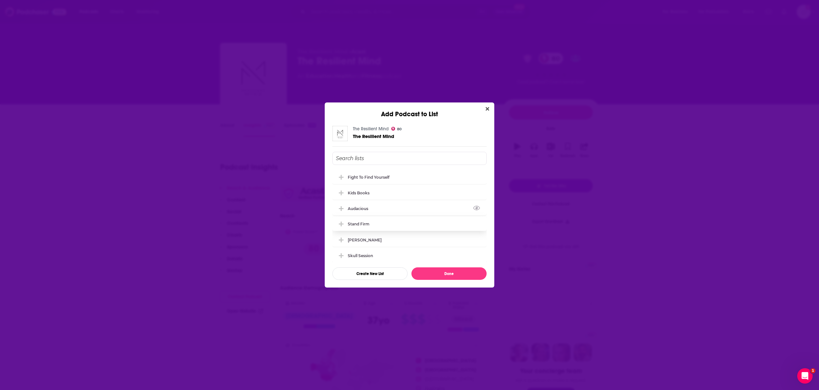
click at [396, 213] on div "Audacious" at bounding box center [410, 208] width 154 height 14
click at [445, 277] on button "Done" at bounding box center [449, 273] width 75 height 12
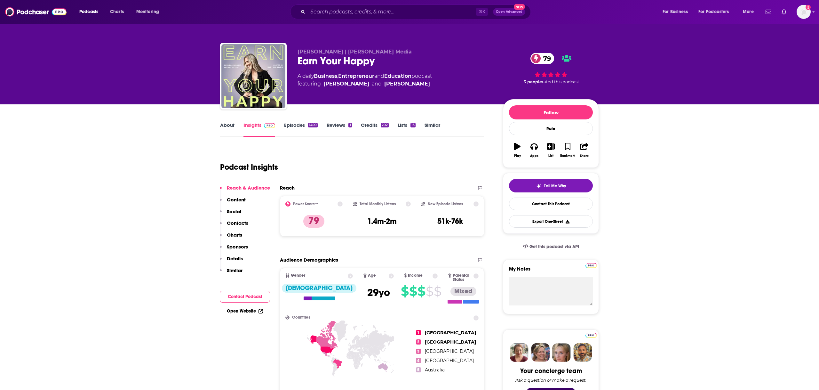
click at [230, 127] on link "About" at bounding box center [227, 129] width 14 height 15
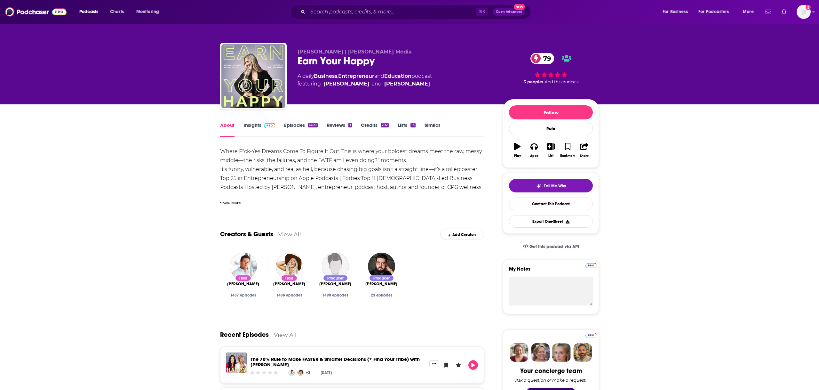
click at [235, 203] on div "Show More" at bounding box center [230, 202] width 21 height 6
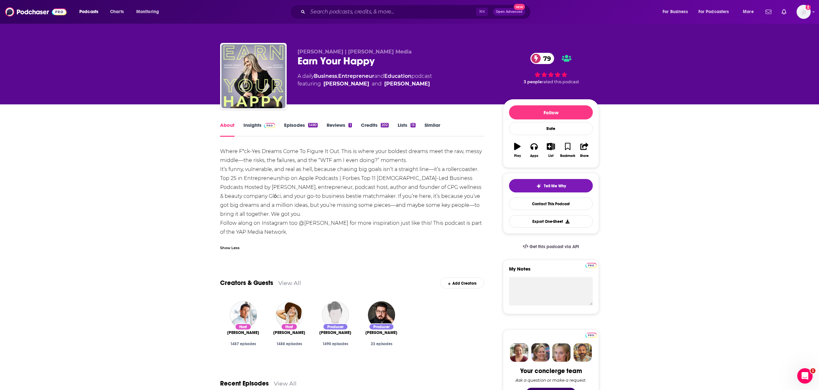
click at [287, 129] on link "Episodes 1490" at bounding box center [301, 129] width 34 height 15
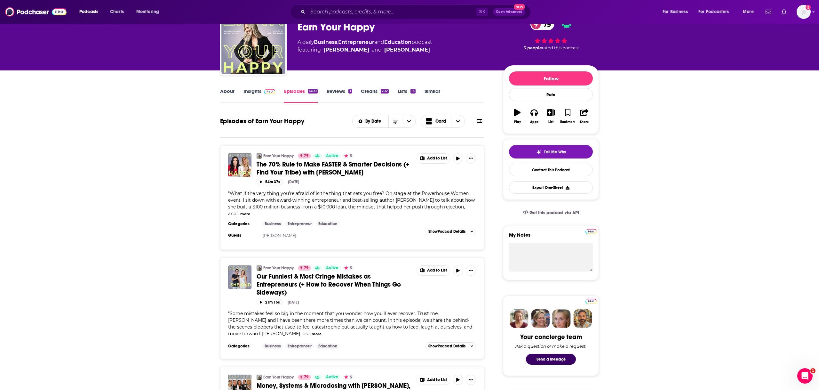
scroll to position [42, 0]
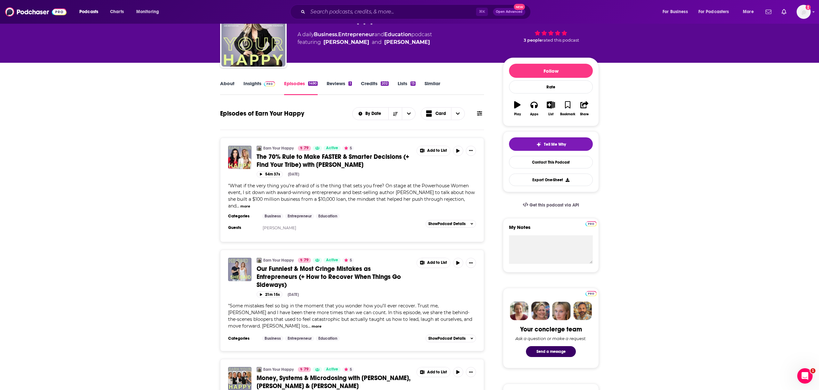
click at [266, 87] on link "Insights" at bounding box center [260, 87] width 32 height 15
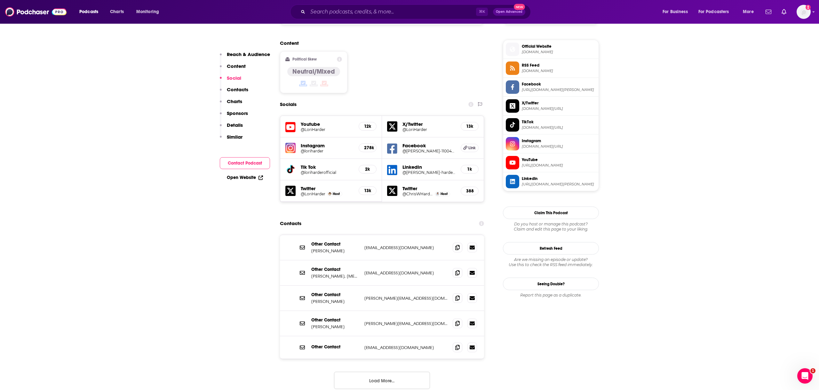
scroll to position [513, 0]
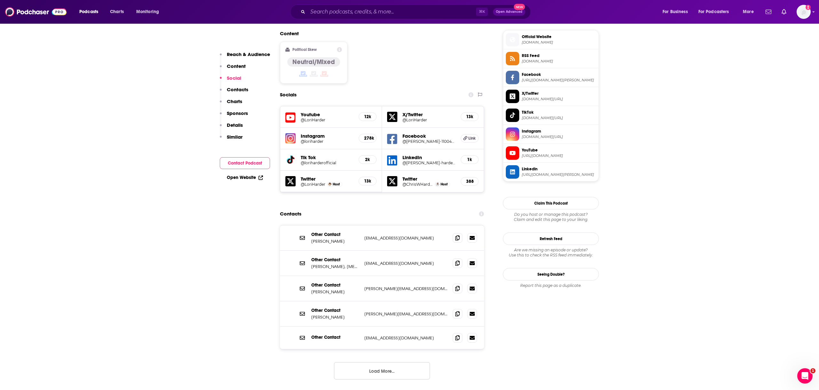
click at [402, 362] on button "Load More..." at bounding box center [382, 370] width 96 height 17
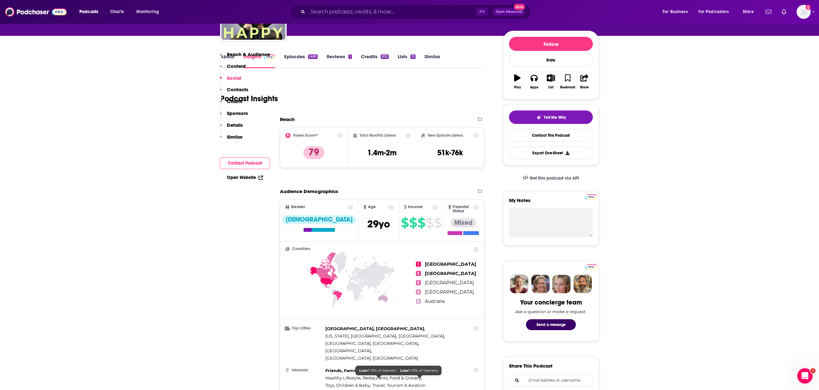
scroll to position [0, 0]
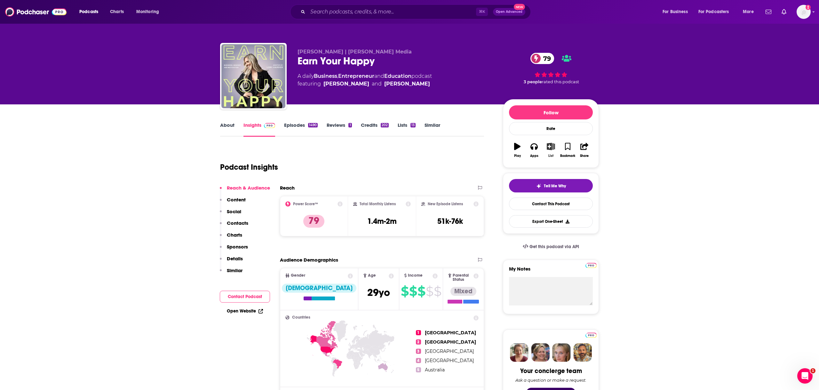
click at [556, 143] on button "List" at bounding box center [551, 150] width 17 height 23
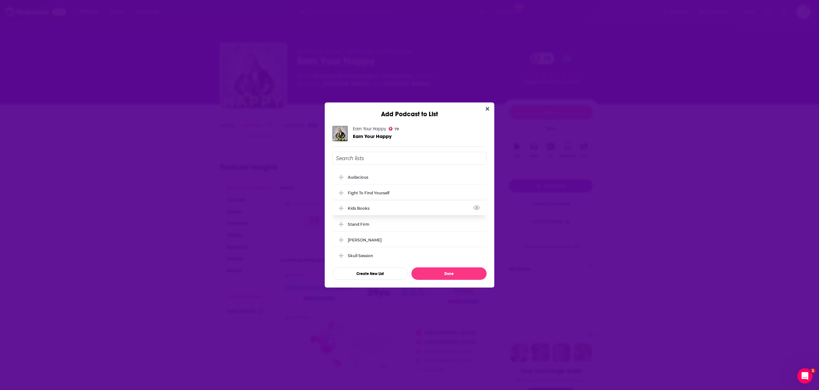
click at [384, 208] on div "Kids Books" at bounding box center [410, 208] width 154 height 14
click at [415, 177] on div "Audacious" at bounding box center [410, 177] width 154 height 14
click at [441, 275] on button "Done" at bounding box center [449, 273] width 75 height 12
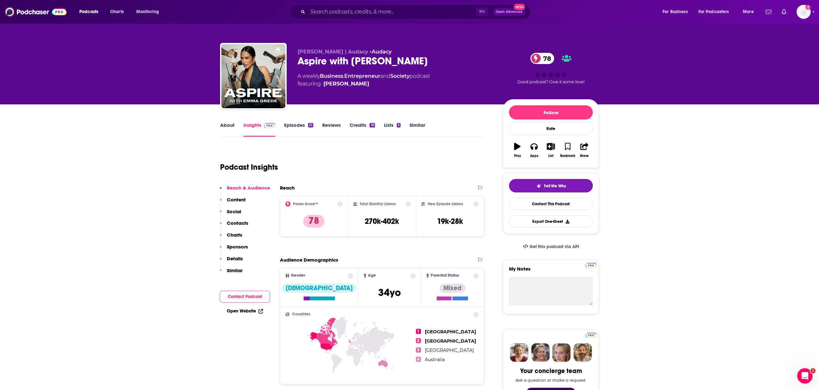
click at [228, 122] on link "About" at bounding box center [227, 129] width 14 height 15
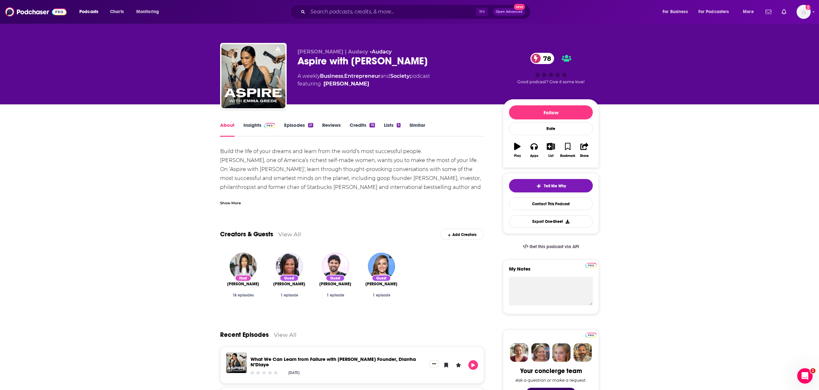
click at [239, 204] on div "Show More" at bounding box center [230, 202] width 21 height 6
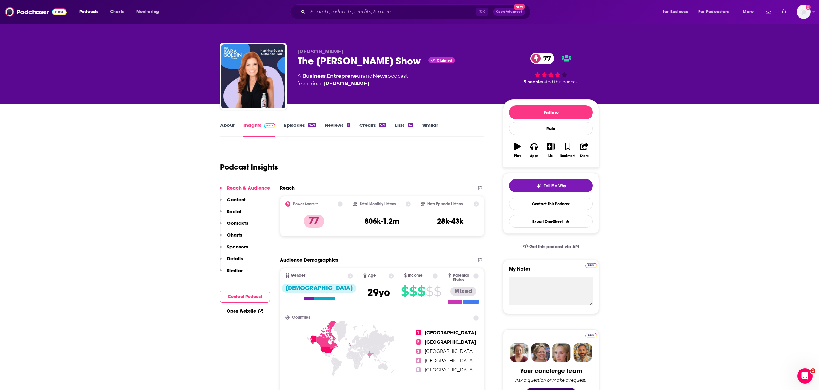
click at [225, 126] on link "About" at bounding box center [227, 129] width 14 height 15
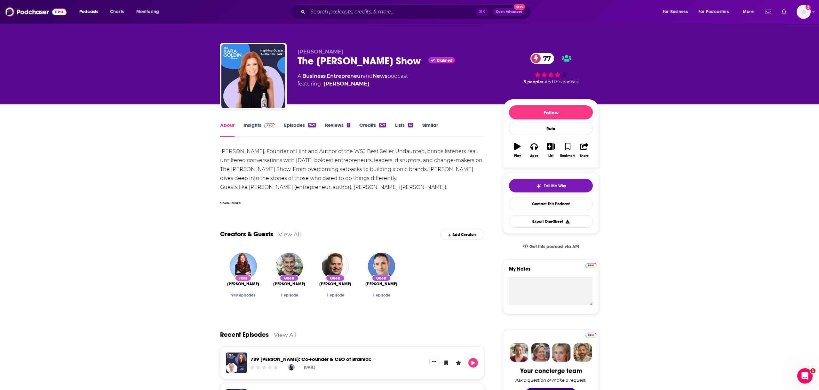
drag, startPoint x: 235, startPoint y: 205, endPoint x: 230, endPoint y: 206, distance: 5.5
click at [235, 203] on div "Show More" at bounding box center [230, 202] width 21 height 6
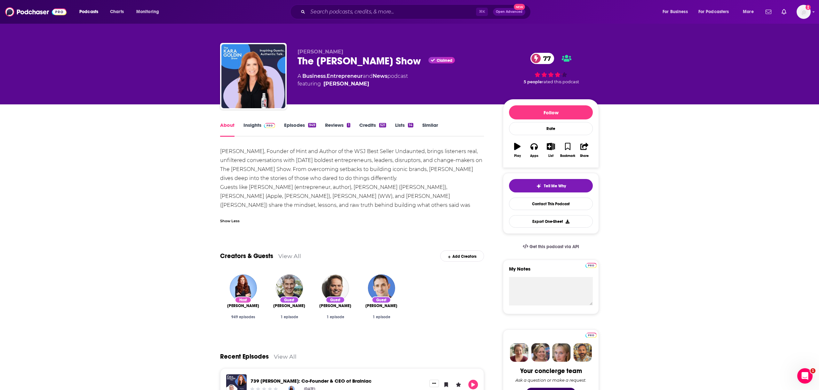
click at [272, 123] on img at bounding box center [269, 125] width 11 height 5
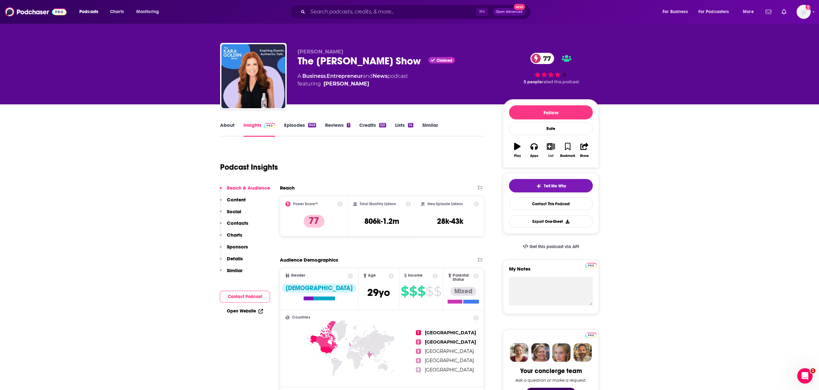
click at [544, 147] on button "List" at bounding box center [551, 150] width 17 height 23
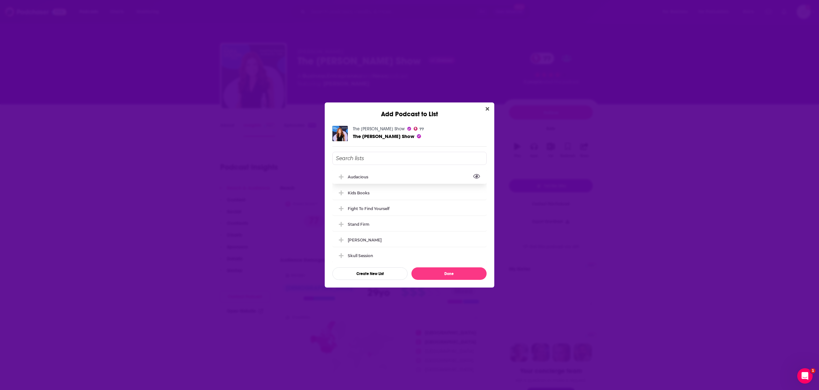
click at [370, 178] on button "View Link" at bounding box center [370, 178] width 4 height 1
click at [383, 177] on div "Audacious" at bounding box center [410, 177] width 154 height 14
click at [453, 271] on button "Done" at bounding box center [449, 273] width 75 height 12
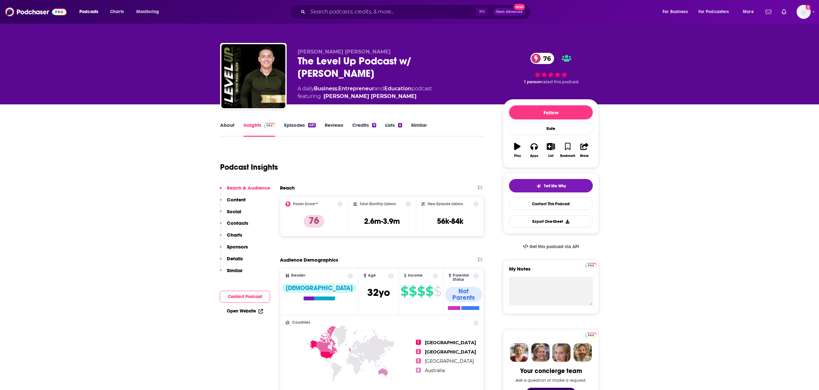
click at [230, 128] on link "About" at bounding box center [227, 129] width 14 height 15
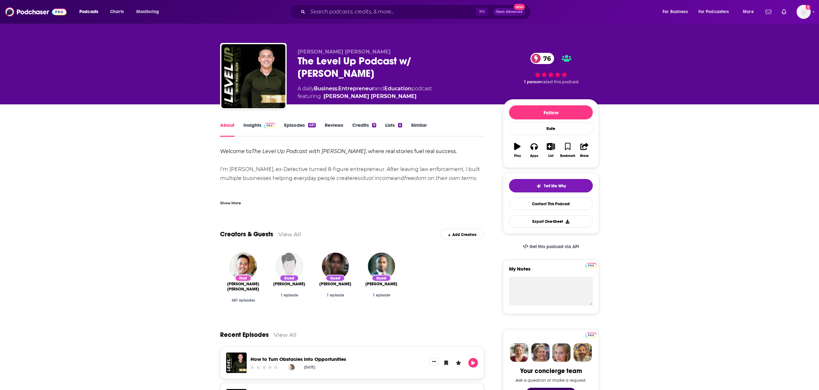
click at [235, 192] on div "Welcome to The Level Up Podcast with Paul Alex , where real stories fuel real s…" at bounding box center [352, 176] width 264 height 59
click at [237, 199] on div "Show More" at bounding box center [352, 200] width 264 height 11
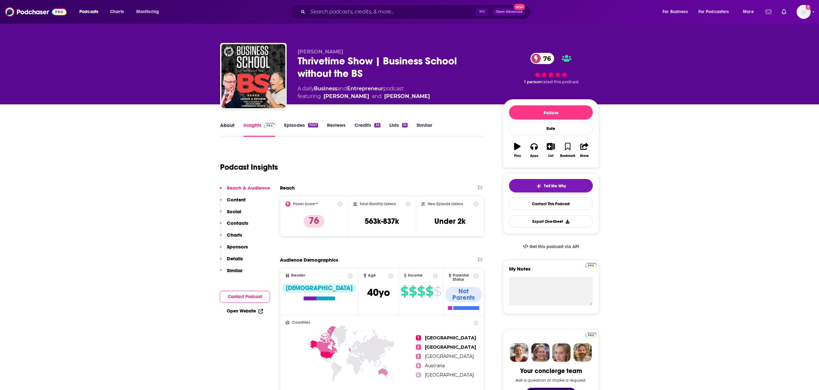
click at [237, 125] on div "About" at bounding box center [231, 129] width 23 height 15
click at [236, 125] on div "About" at bounding box center [231, 129] width 23 height 15
click at [230, 125] on link "About" at bounding box center [227, 129] width 14 height 15
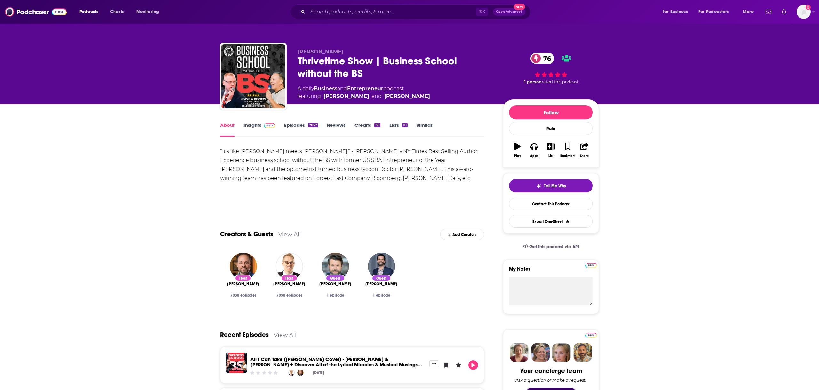
click at [266, 127] on img at bounding box center [269, 125] width 11 height 5
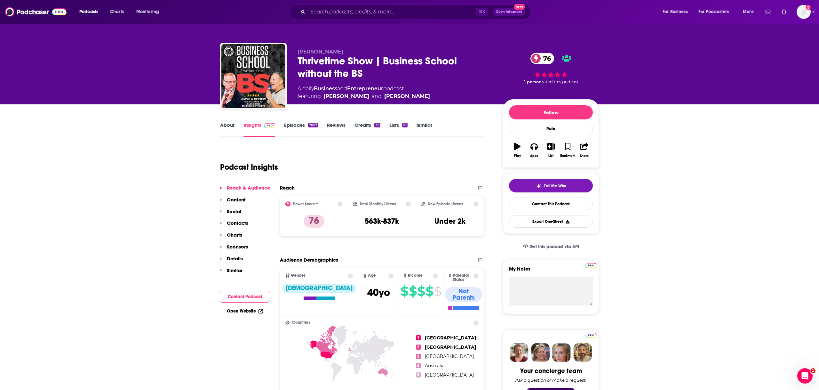
click at [310, 127] on div "7057" at bounding box center [313, 125] width 10 height 4
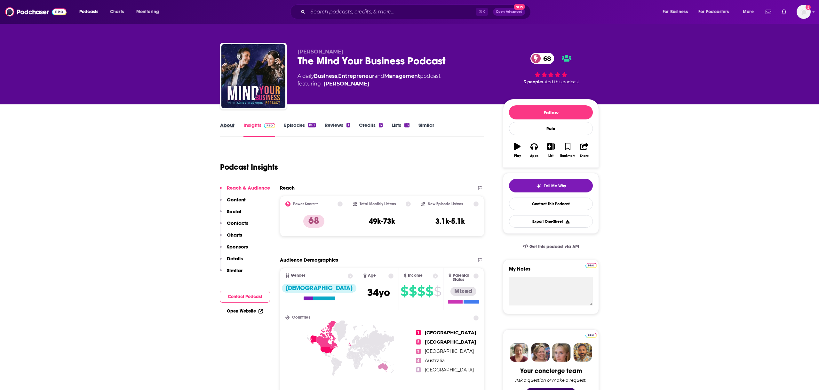
click at [234, 131] on div "About" at bounding box center [231, 129] width 23 height 15
click at [232, 130] on link "About" at bounding box center [227, 129] width 14 height 15
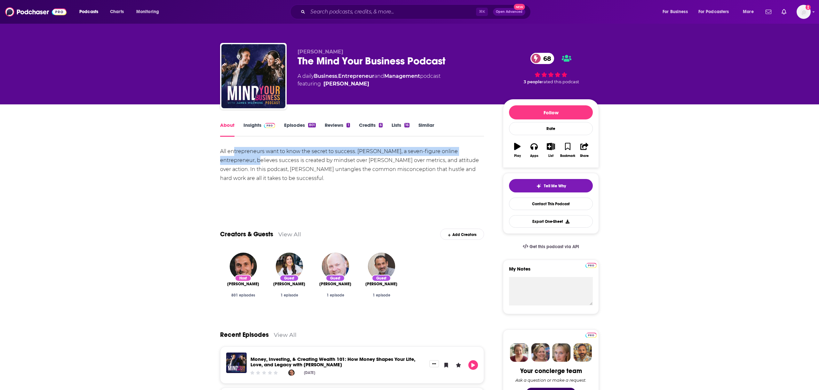
drag, startPoint x: 233, startPoint y: 155, endPoint x: 259, endPoint y: 158, distance: 25.5
click at [259, 158] on div "All entrepreneurs want to know the secret to success. [PERSON_NAME], a seven-fi…" at bounding box center [352, 165] width 264 height 36
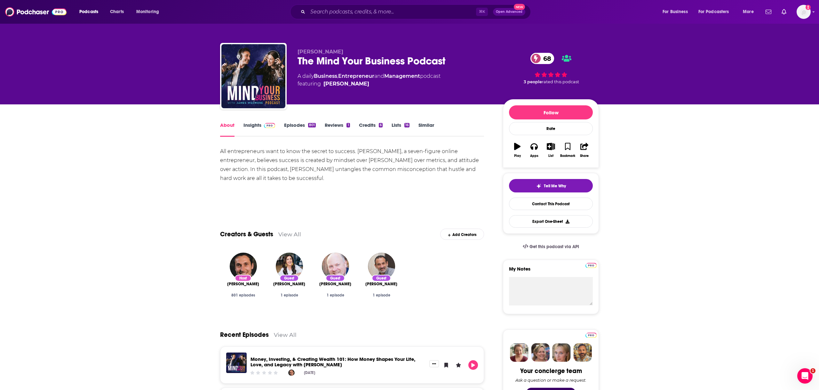
click at [312, 125] on div "801" at bounding box center [312, 125] width 8 height 4
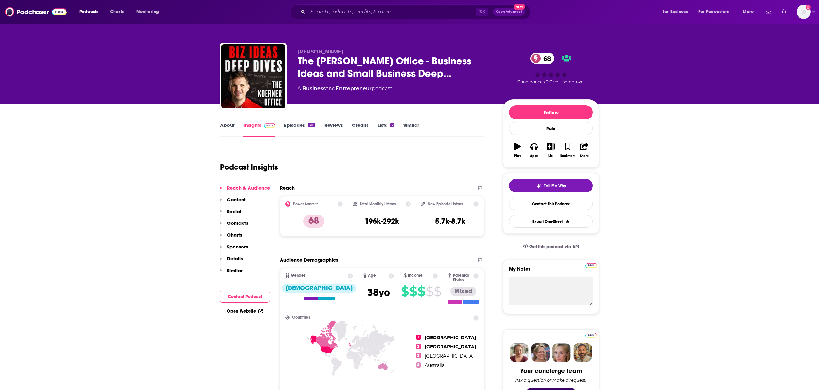
click at [229, 133] on link "About" at bounding box center [227, 129] width 14 height 15
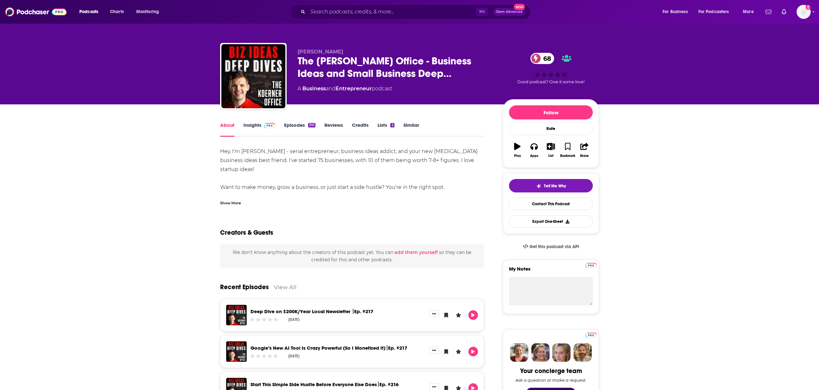
click at [239, 203] on div "Show More" at bounding box center [230, 202] width 21 height 6
